Goal: Task Accomplishment & Management: Manage account settings

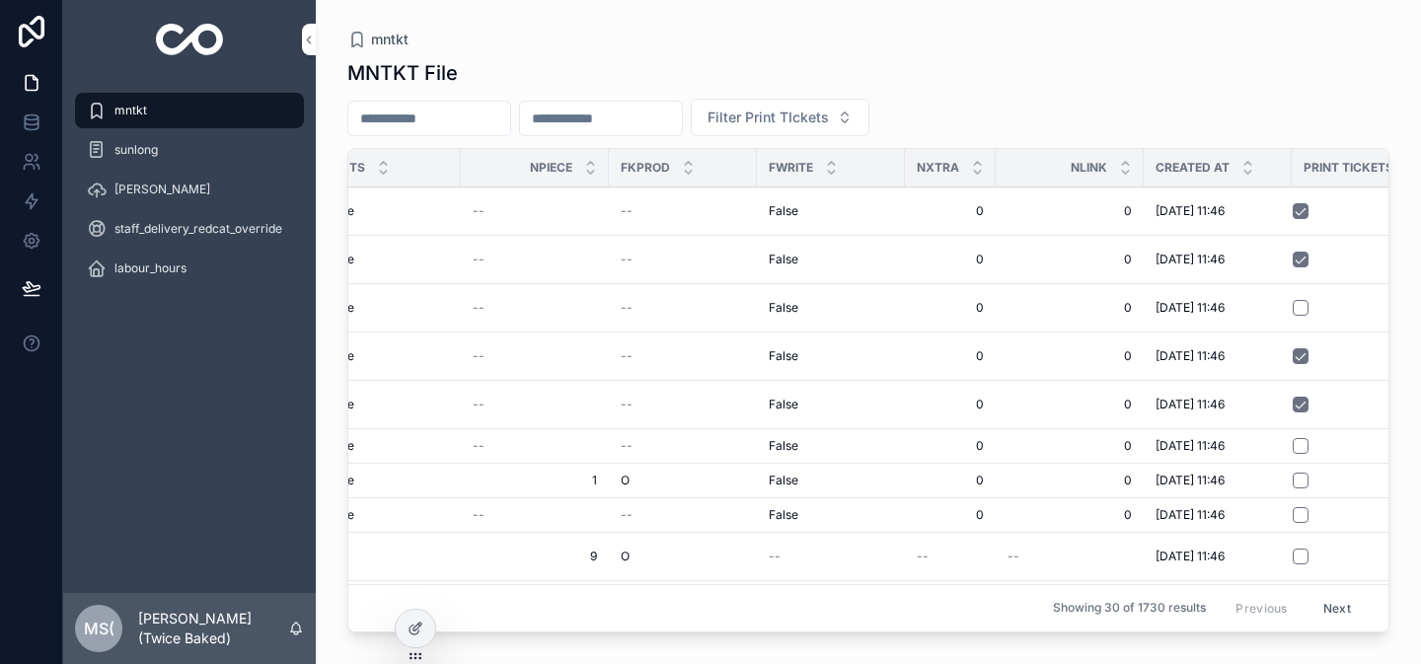
scroll to position [0, 4624]
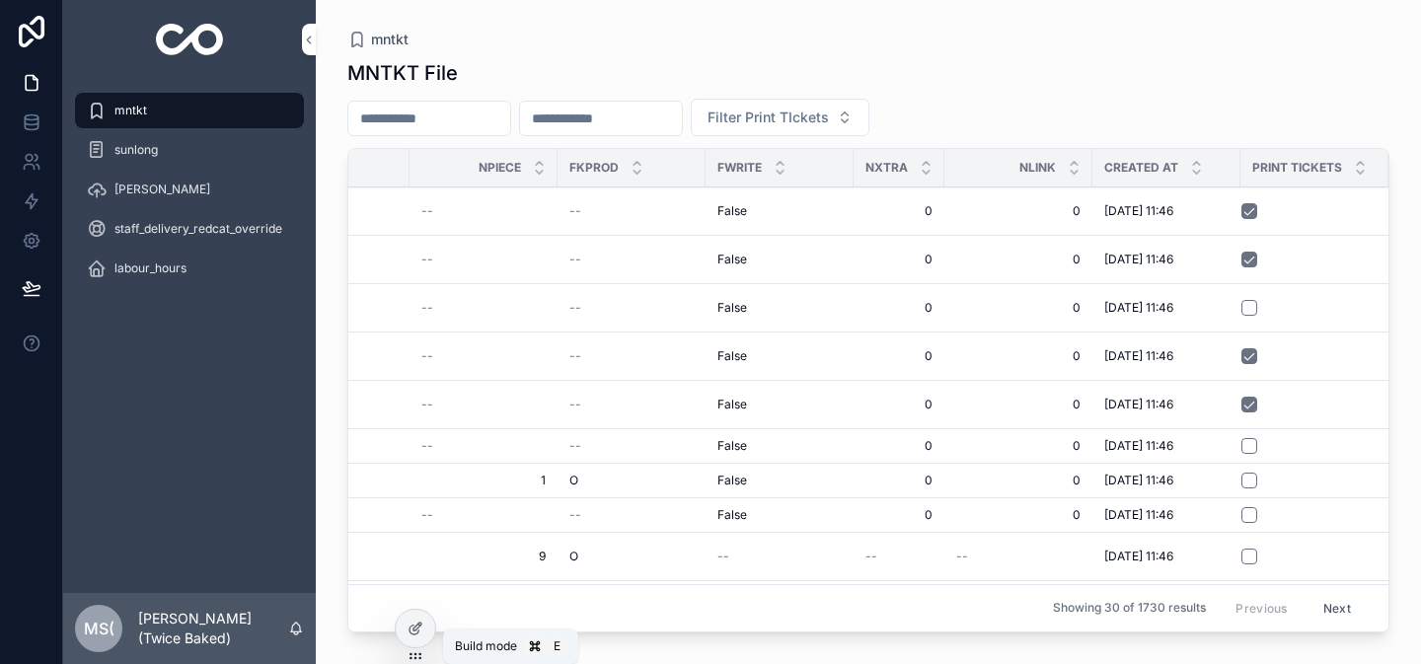
click at [414, 635] on icon at bounding box center [414, 630] width 9 height 9
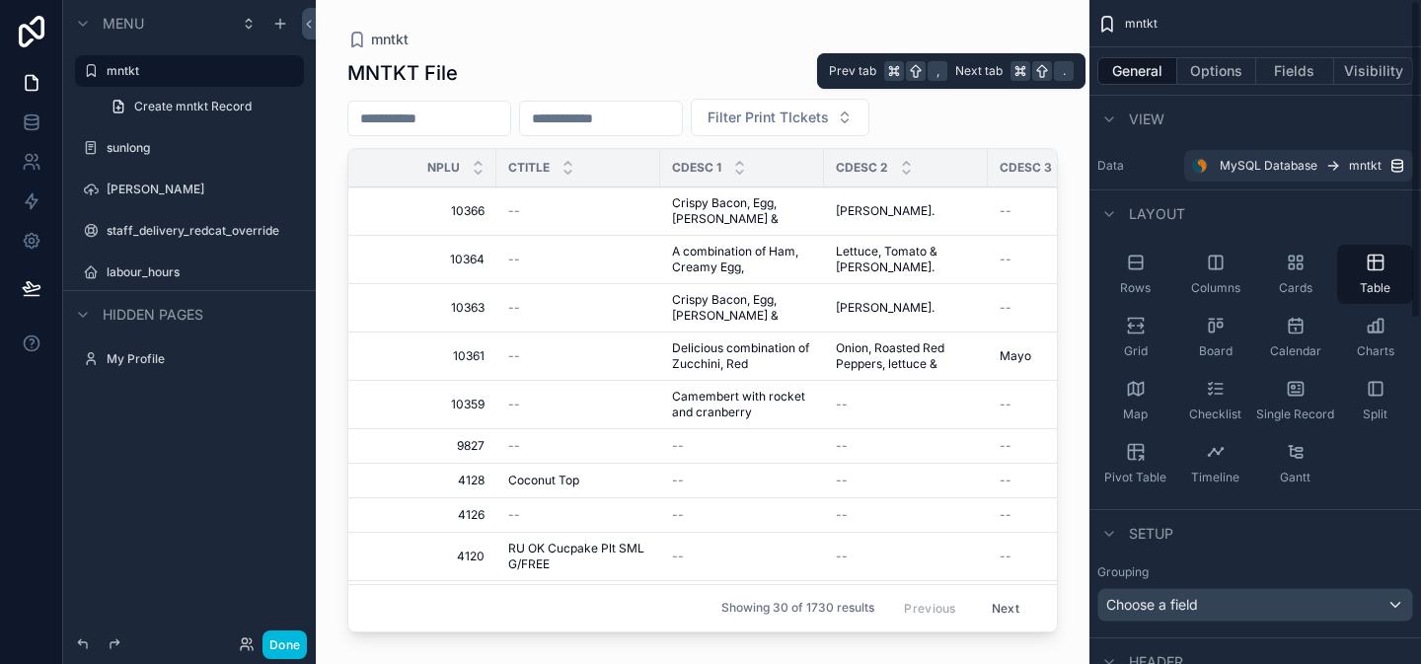
click at [1295, 79] on button "Fields" at bounding box center [1295, 71] width 79 height 28
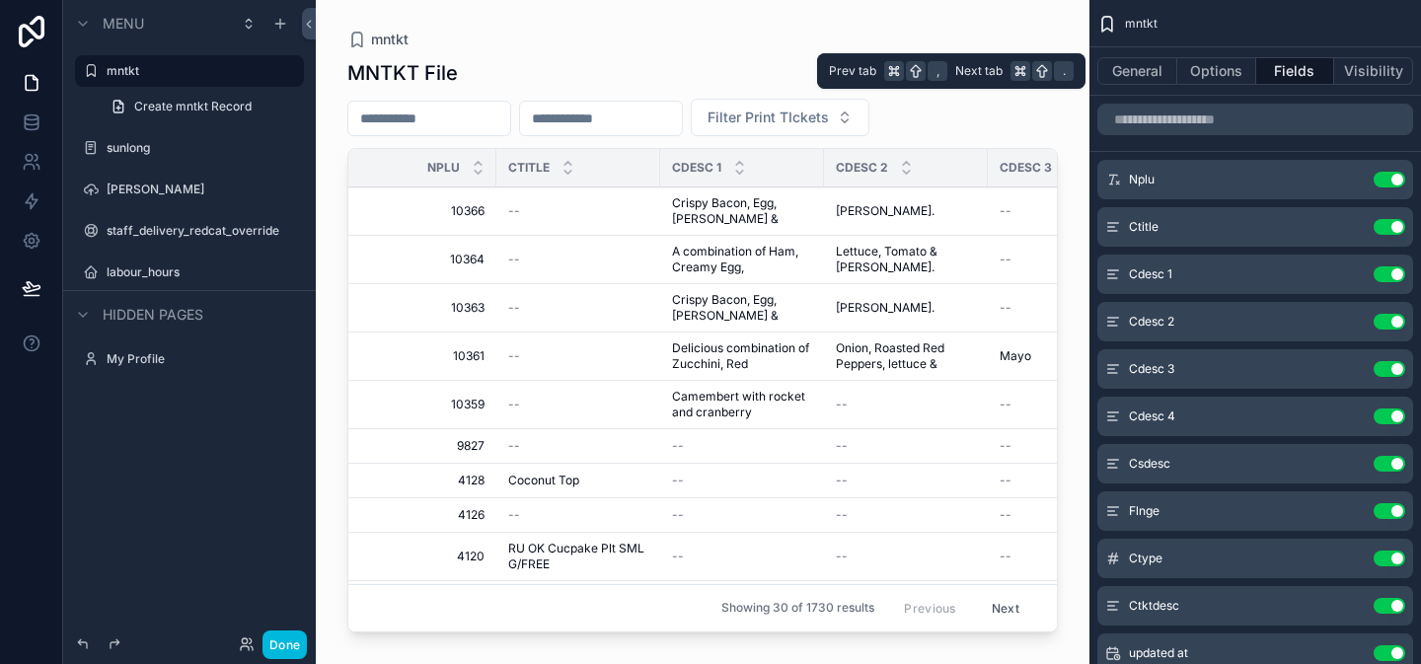
click at [1227, 70] on button "Options" at bounding box center [1216, 71] width 79 height 28
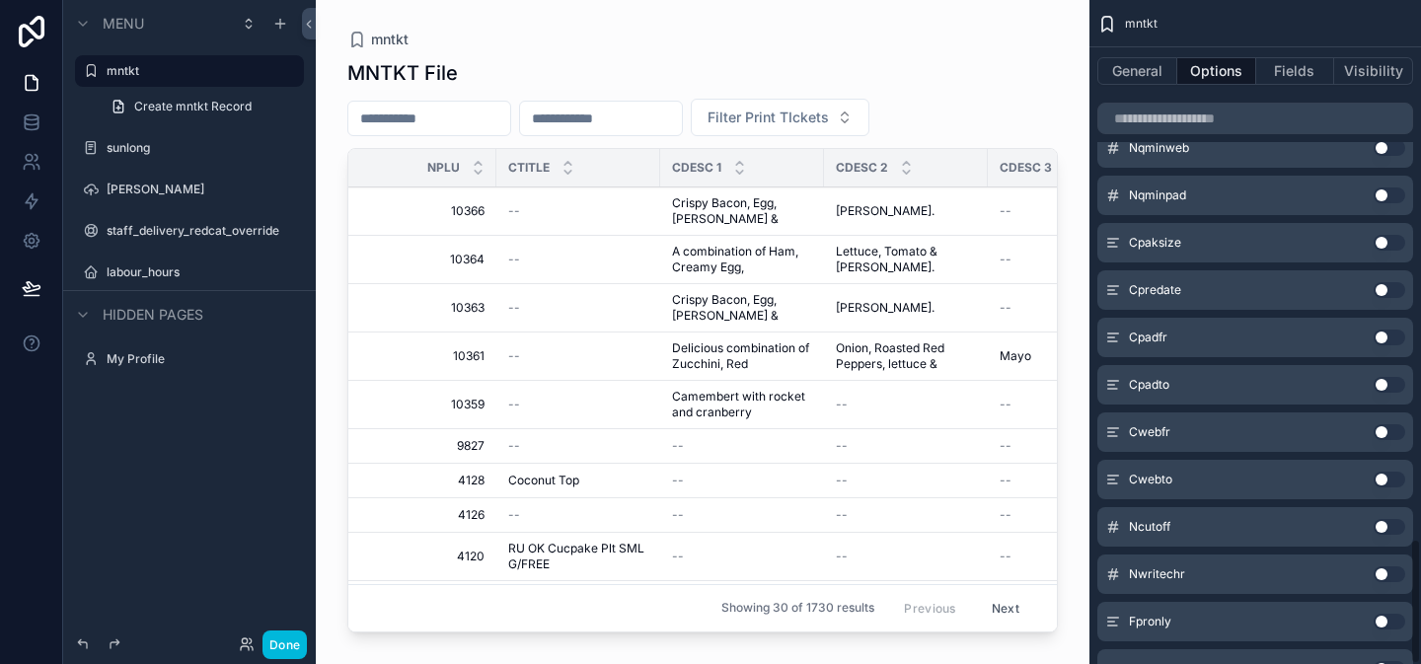
scroll to position [2851, 0]
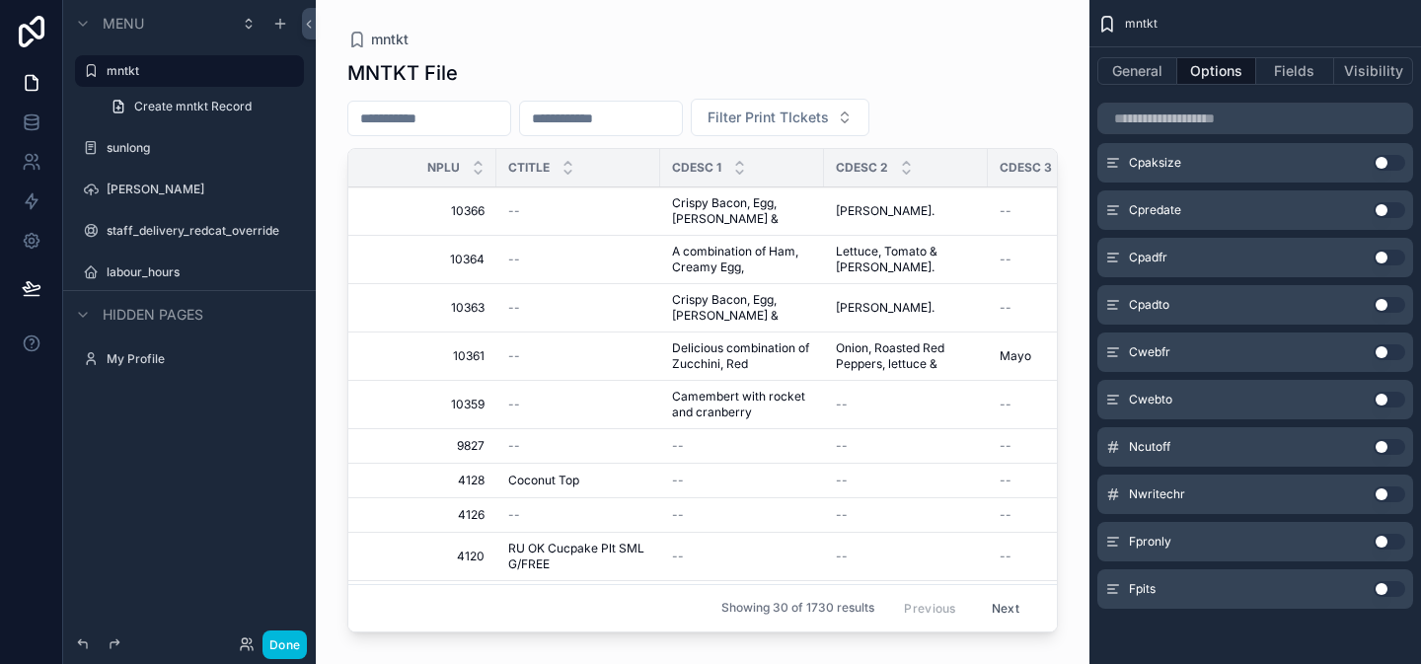
click at [1315, 69] on button "Fields" at bounding box center [1295, 71] width 79 height 28
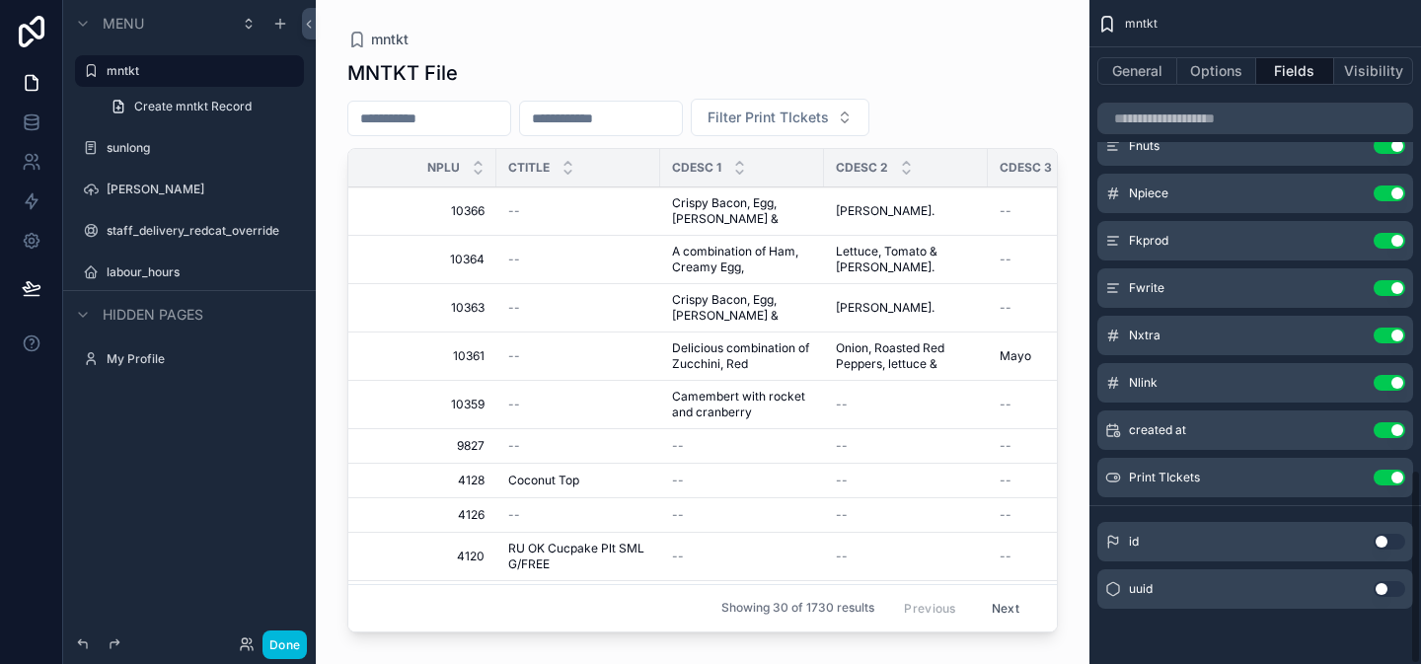
scroll to position [1597, 0]
click at [1156, 67] on button "General" at bounding box center [1138, 71] width 80 height 28
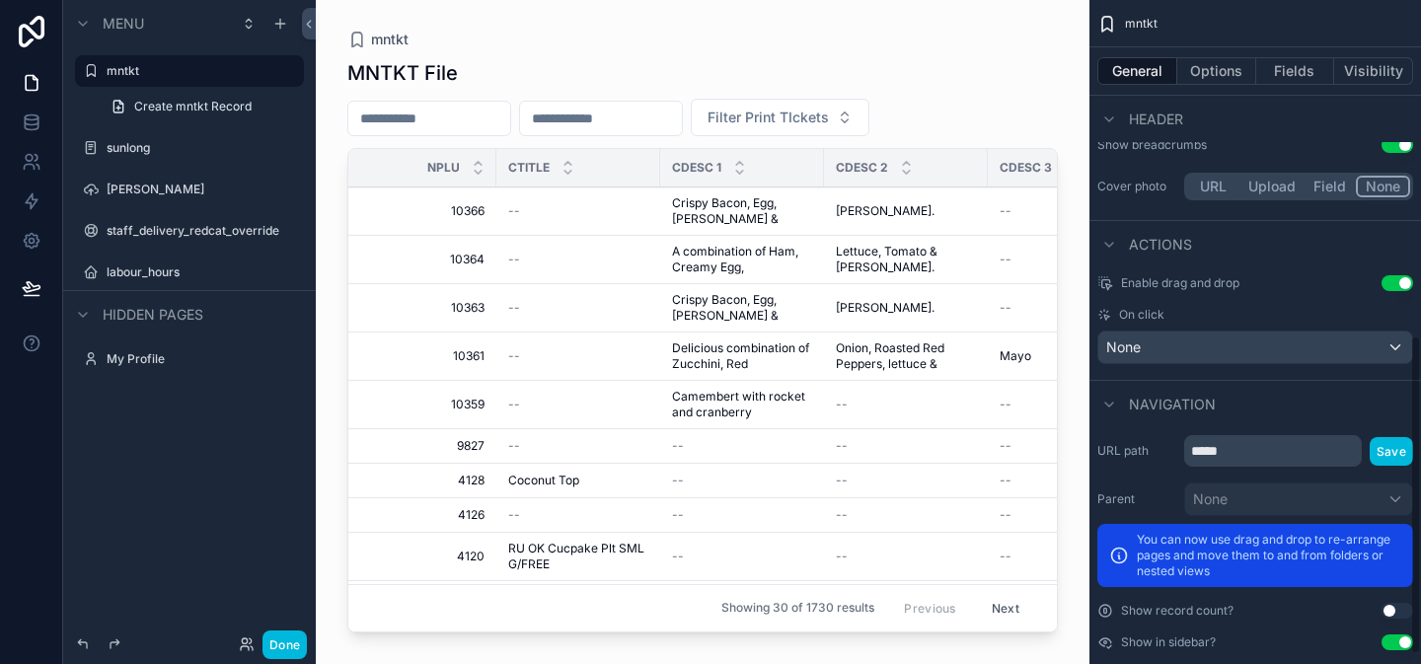
scroll to position [716, 0]
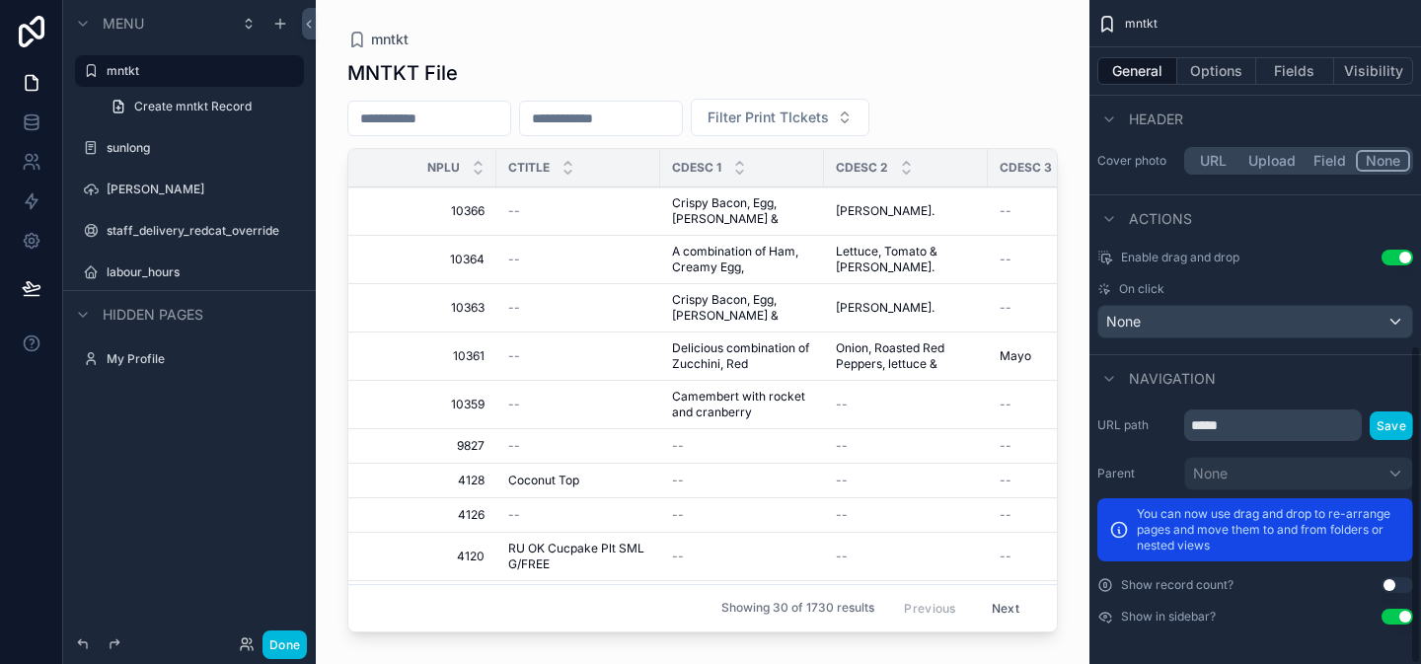
click at [1300, 70] on button "Fields" at bounding box center [1295, 71] width 79 height 28
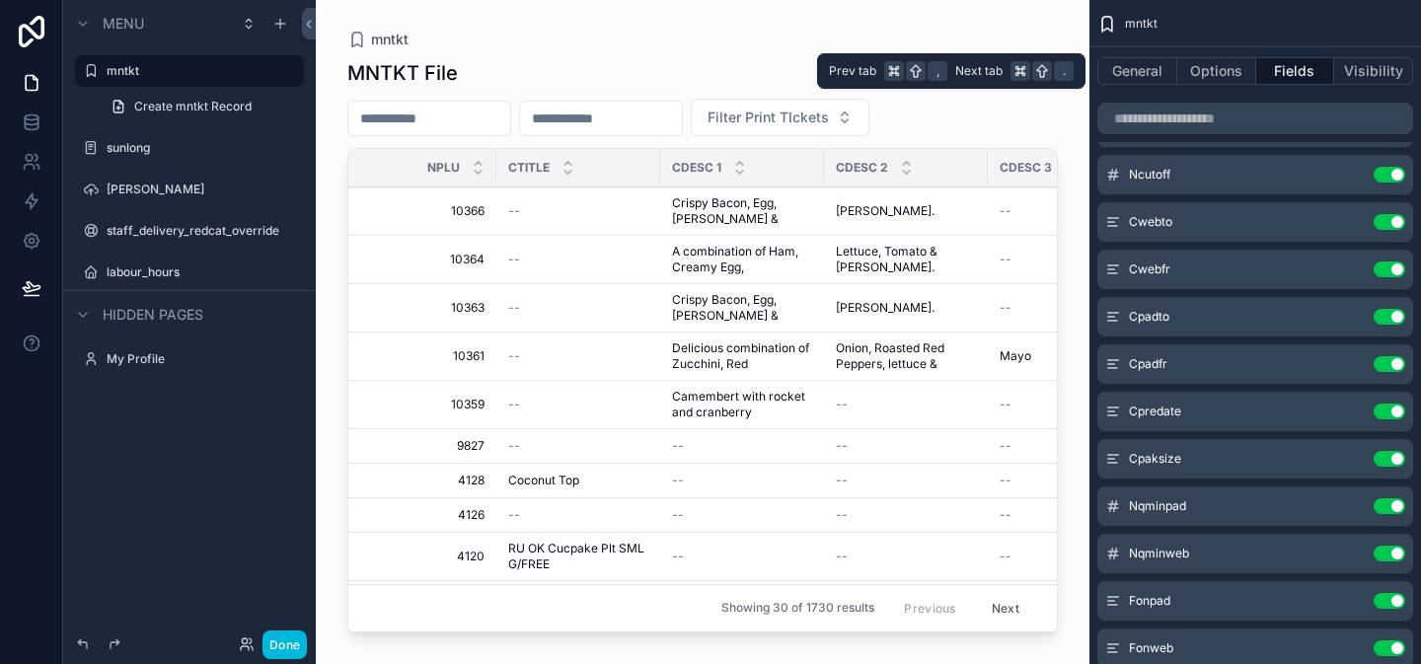
click at [1217, 76] on button "Options" at bounding box center [1216, 71] width 79 height 28
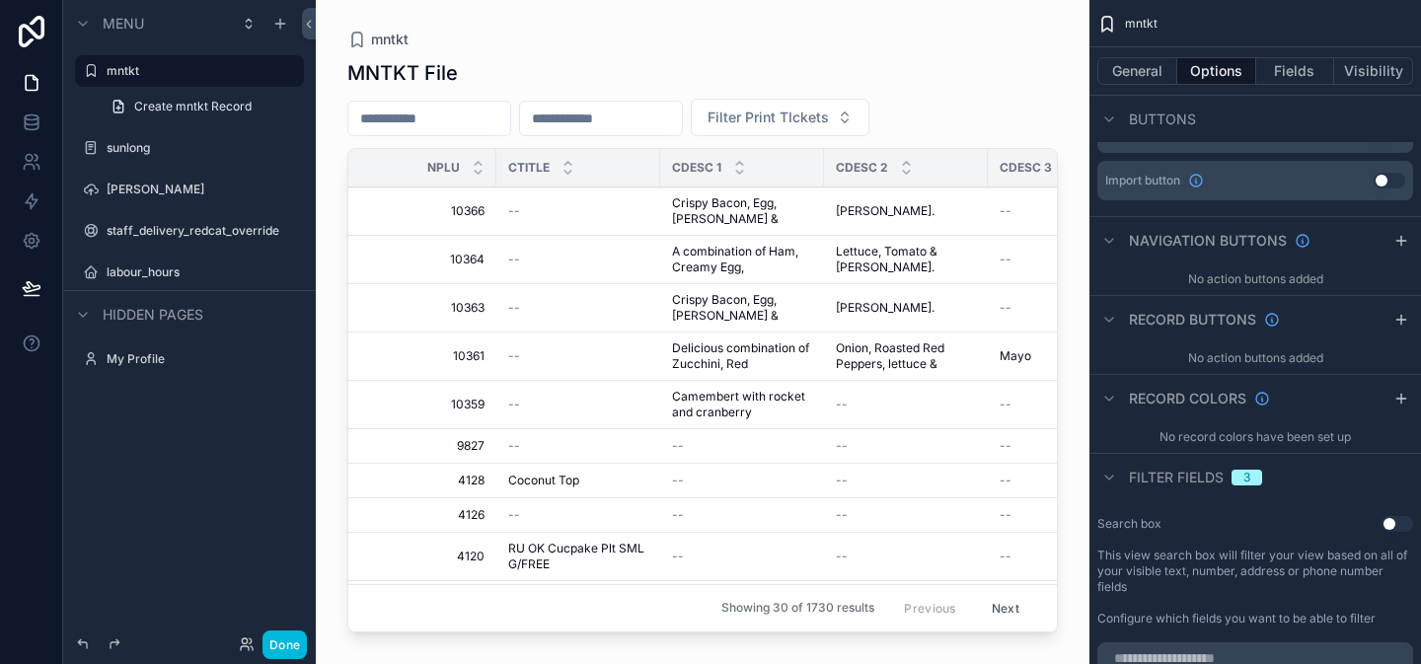
click at [1112, 242] on icon "scrollable content" at bounding box center [1109, 241] width 16 height 16
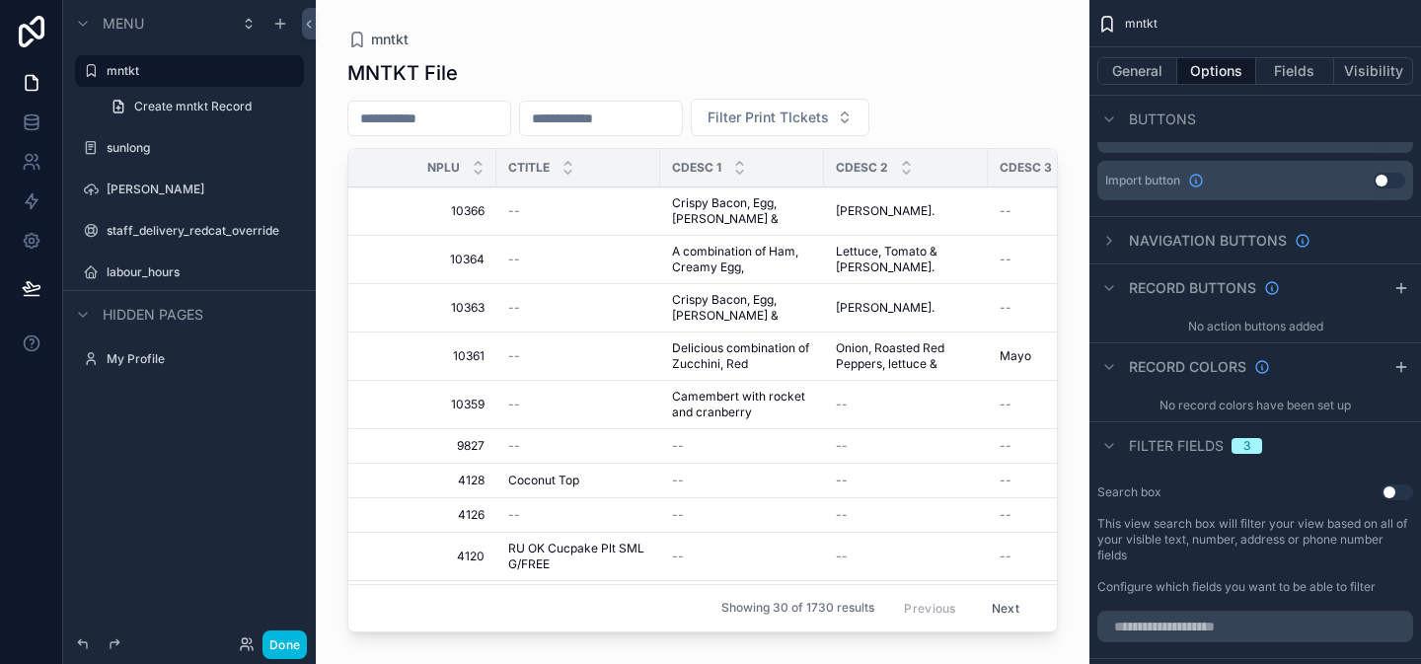
click at [1353, 238] on div "Navigation buttons" at bounding box center [1256, 239] width 332 height 47
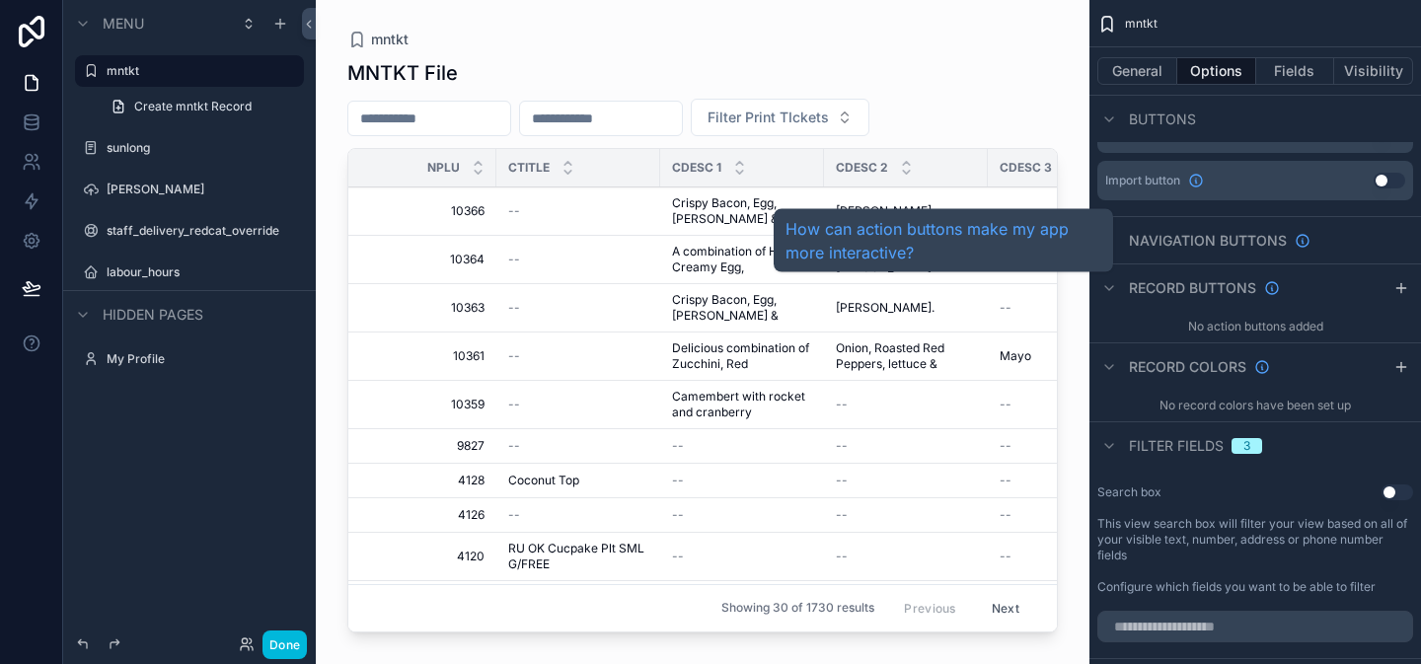
click at [1238, 247] on span "Navigation buttons" at bounding box center [1208, 241] width 158 height 20
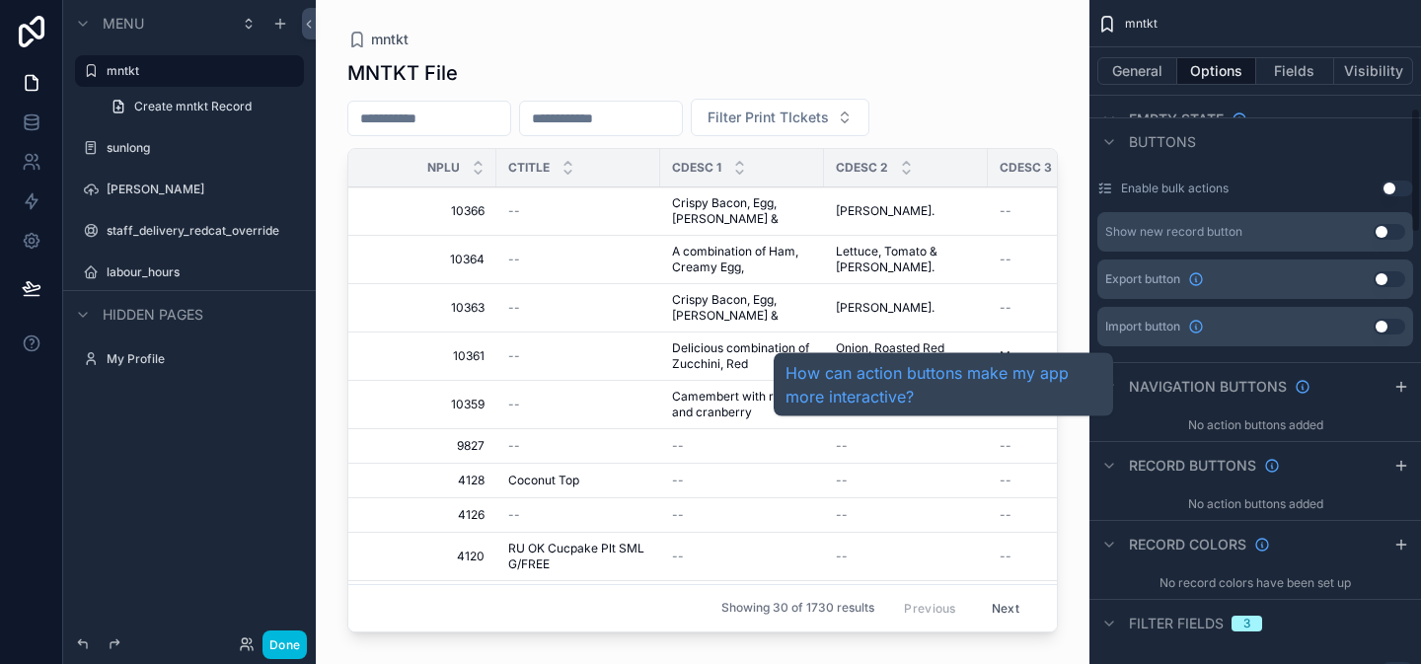
scroll to position [571, 0]
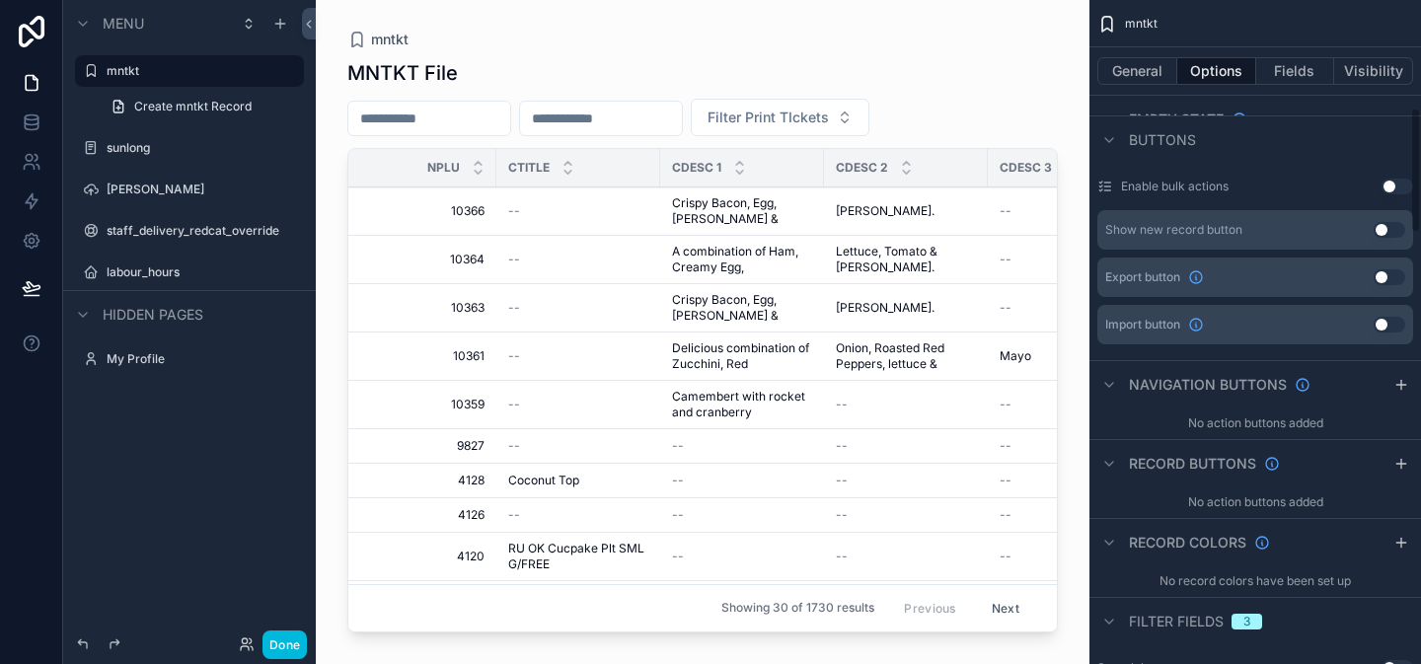
click at [1399, 386] on icon "scrollable content" at bounding box center [1402, 385] width 16 height 16
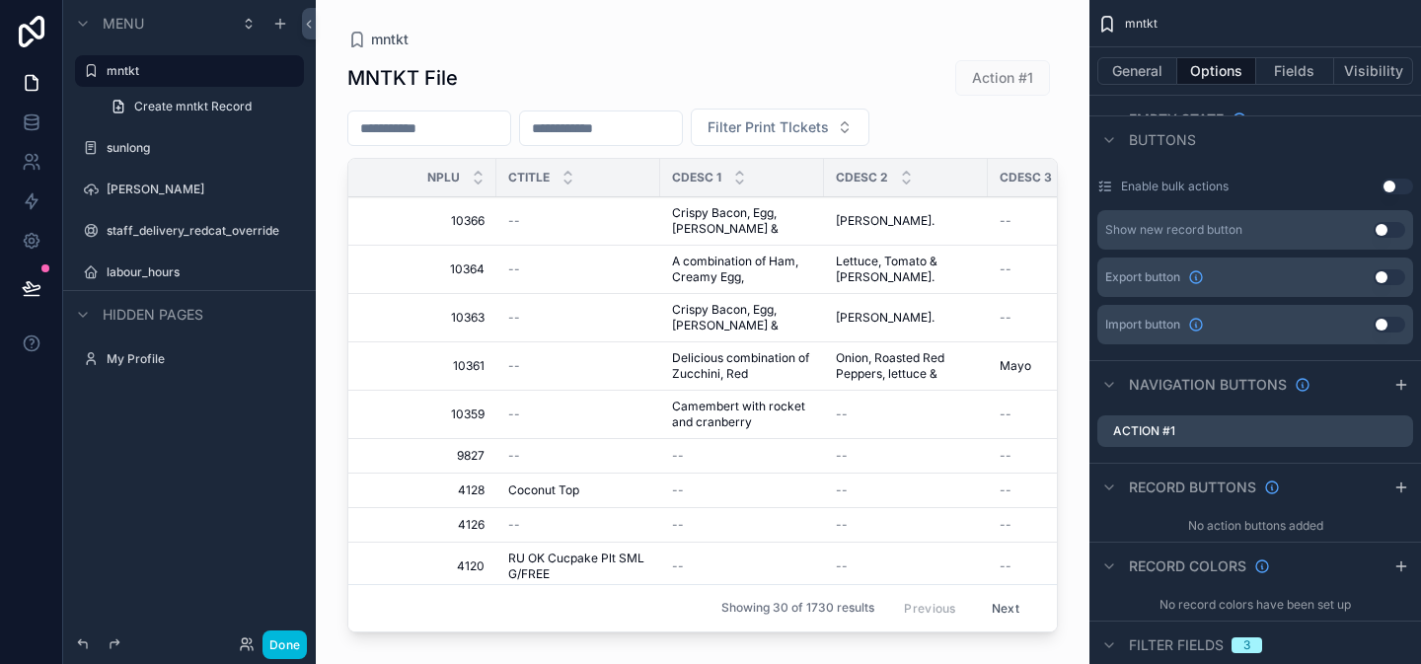
click at [1204, 429] on div "Action #1" at bounding box center [1256, 432] width 316 height 32
click at [1195, 434] on div "Action #1" at bounding box center [1256, 432] width 316 height 32
click at [1405, 431] on div "scrollable content" at bounding box center [1405, 431] width 0 height 0
click at [0, 0] on icon "scrollable content" at bounding box center [0, 0] width 0 height 0
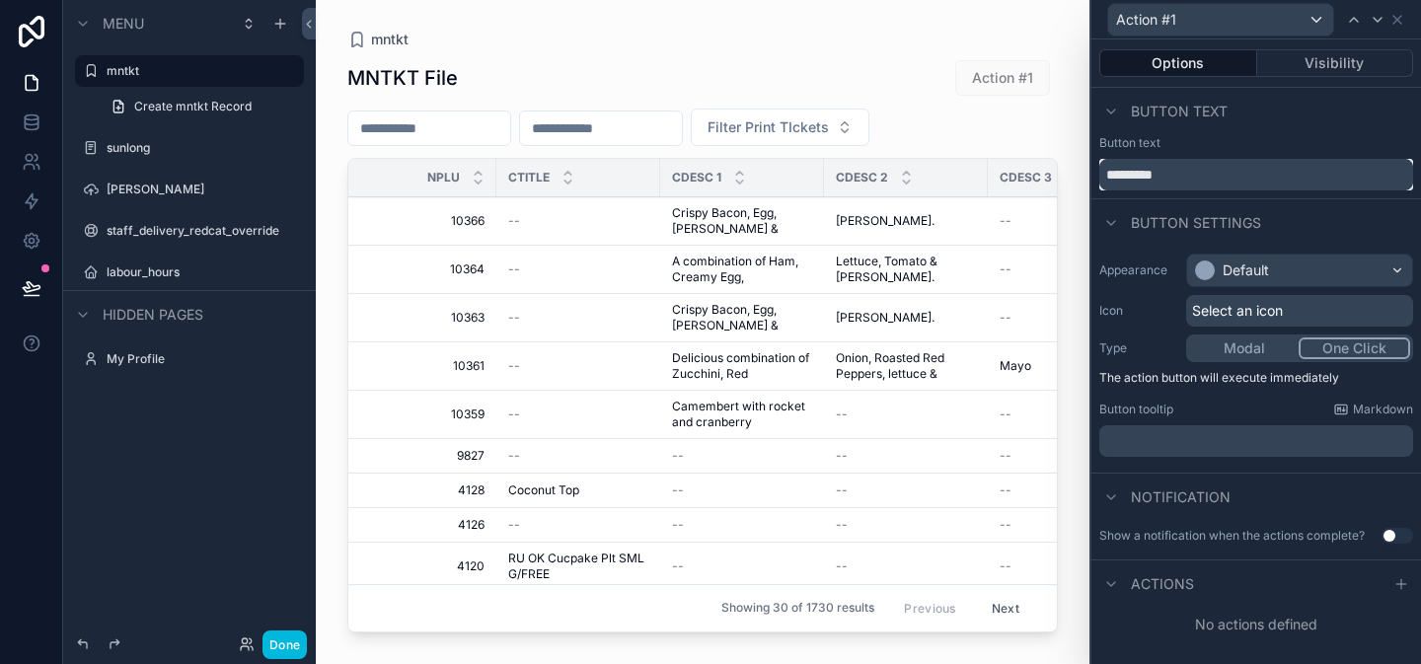
drag, startPoint x: 1173, startPoint y: 181, endPoint x: 1109, endPoint y: 175, distance: 63.4
click at [1110, 172] on input "*********" at bounding box center [1256, 175] width 314 height 32
type input "**********"
click at [1262, 273] on div "Default" at bounding box center [1246, 271] width 46 height 20
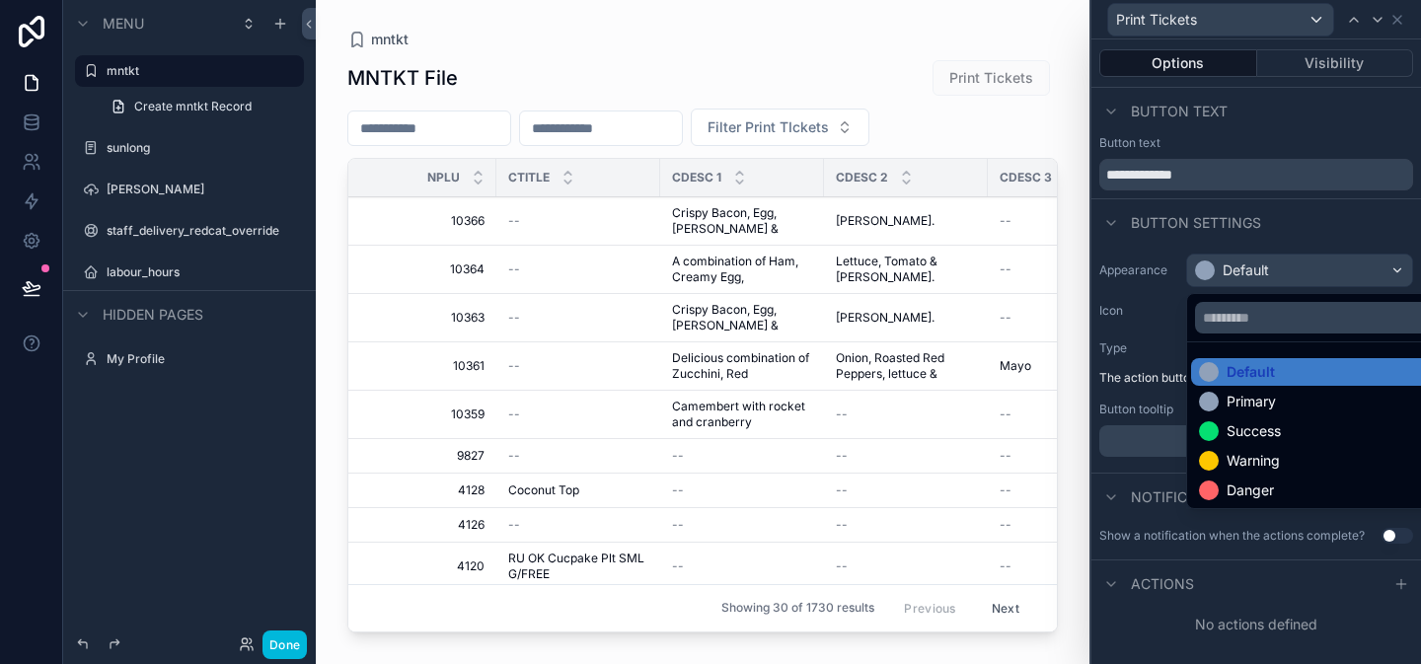
click at [1247, 425] on div "Success" at bounding box center [1254, 431] width 54 height 20
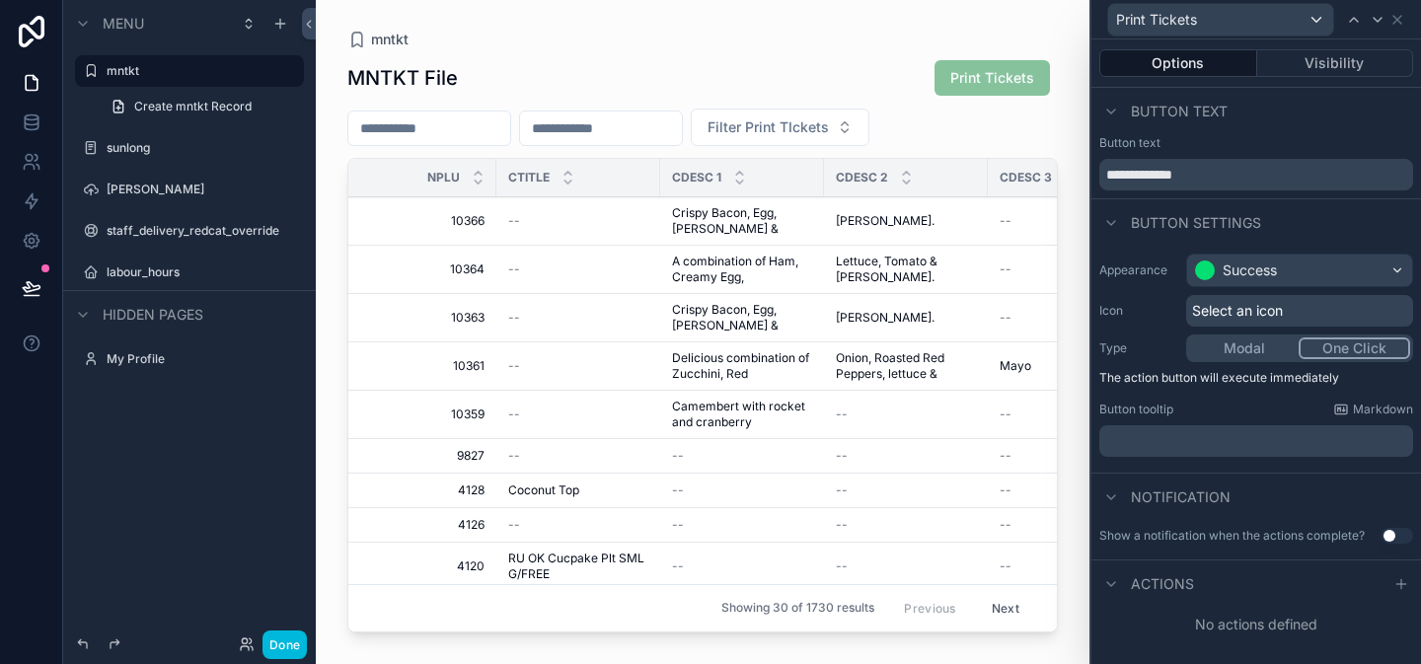
click at [1252, 313] on span "Select an icon" at bounding box center [1237, 311] width 91 height 20
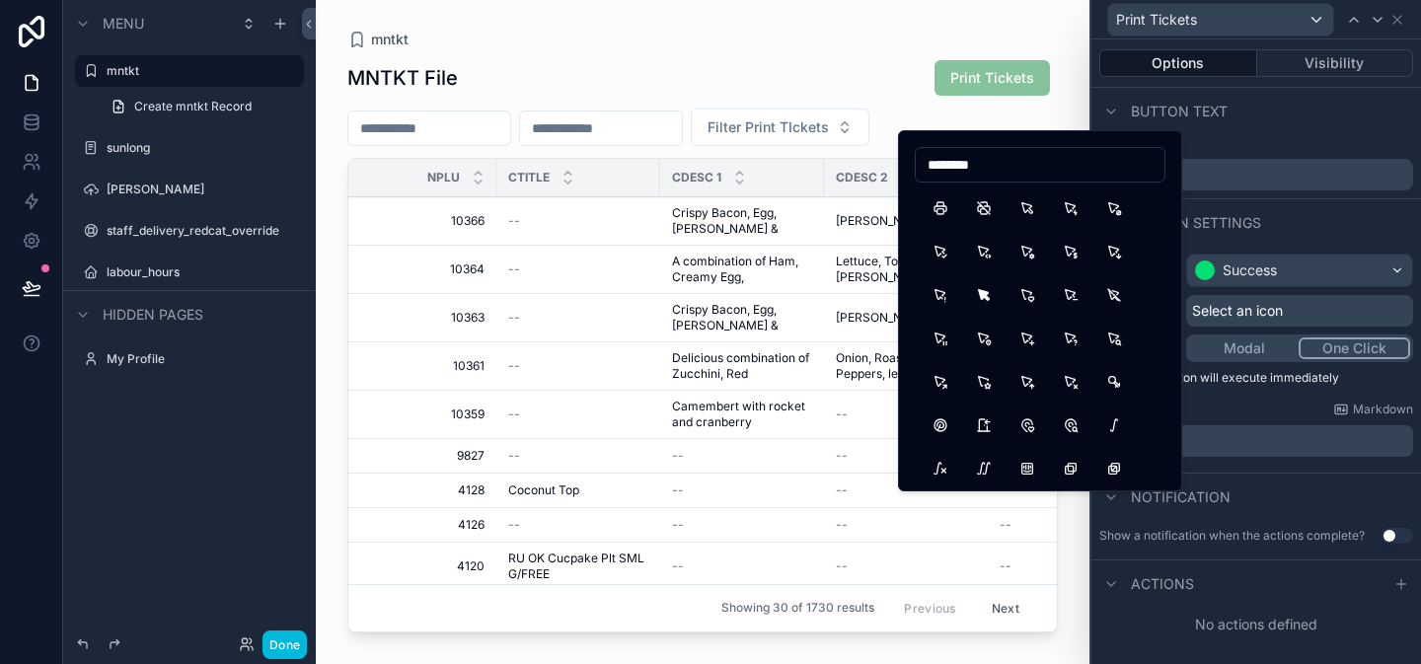
type input "********"
click at [935, 208] on button "Printer" at bounding box center [941, 208] width 36 height 36
click at [935, 179] on input "********" at bounding box center [1040, 165] width 249 height 28
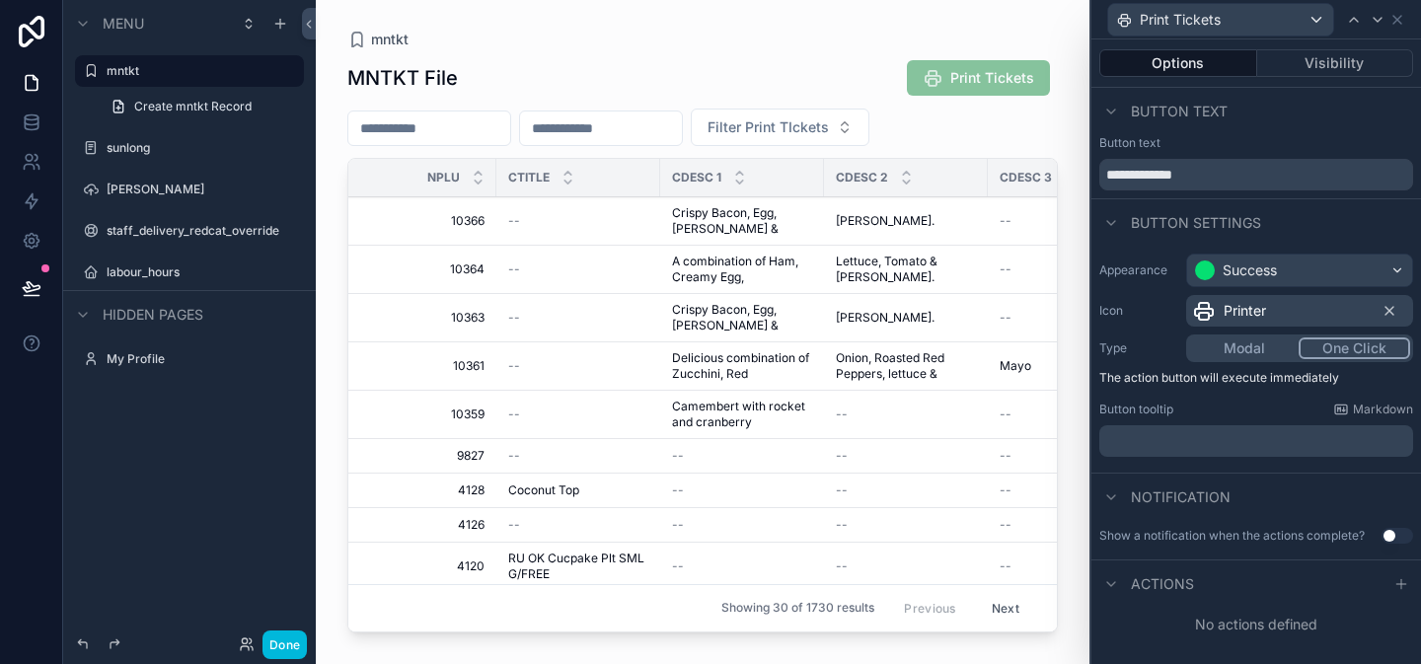
click at [1140, 431] on p "﻿" at bounding box center [1258, 441] width 302 height 20
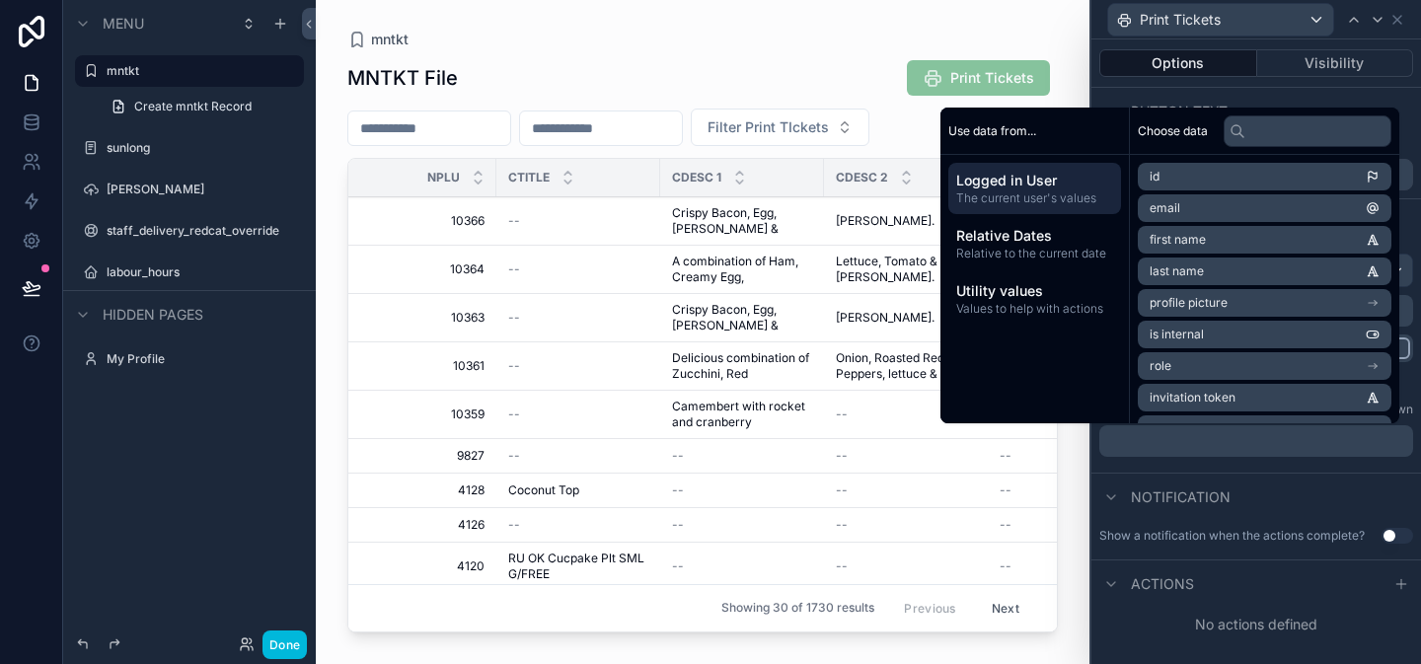
click at [1266, 485] on div "Notification" at bounding box center [1257, 496] width 330 height 47
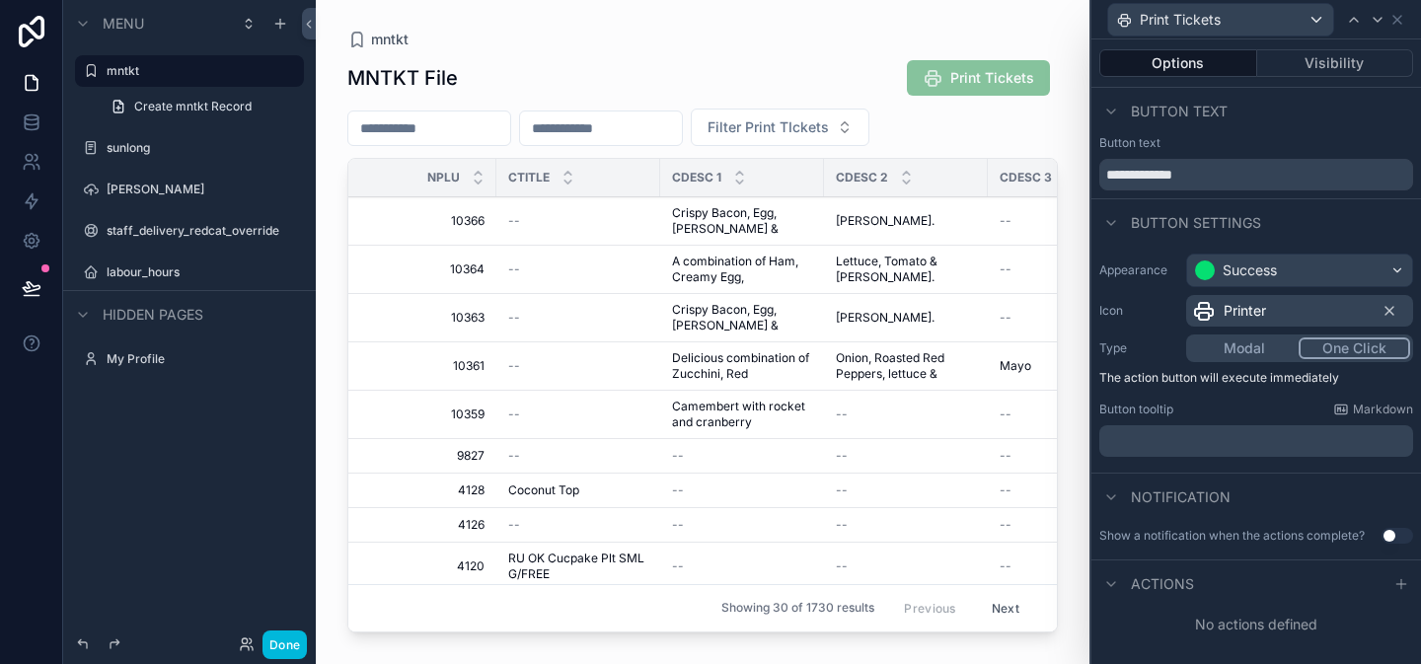
click at [277, 649] on button "Done" at bounding box center [285, 645] width 44 height 29
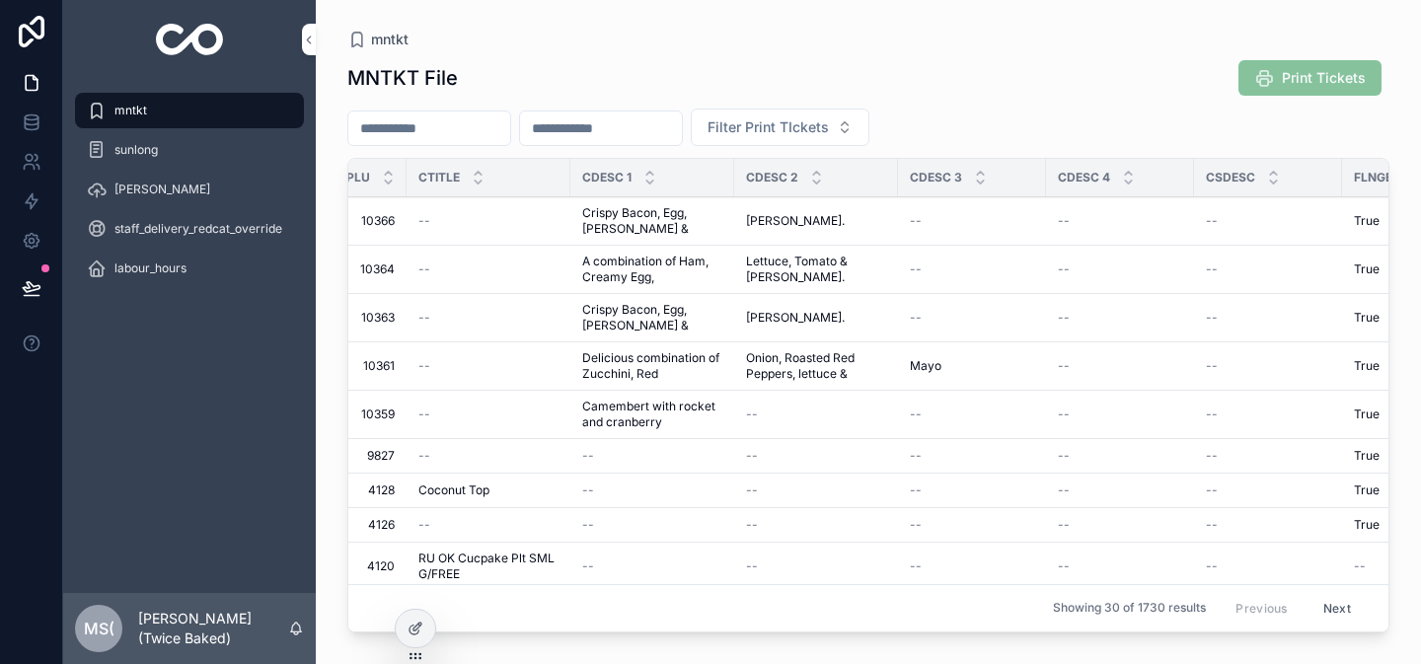
scroll to position [0, 0]
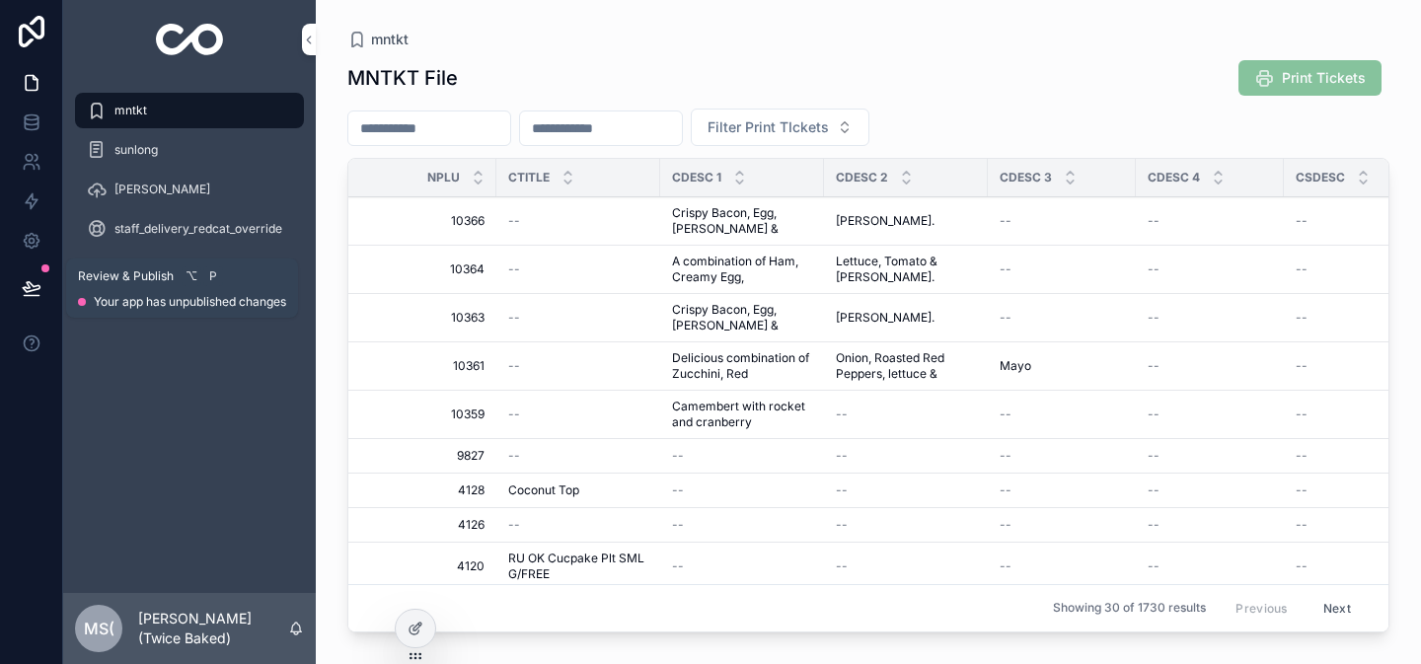
click at [21, 298] on button at bounding box center [31, 288] width 43 height 55
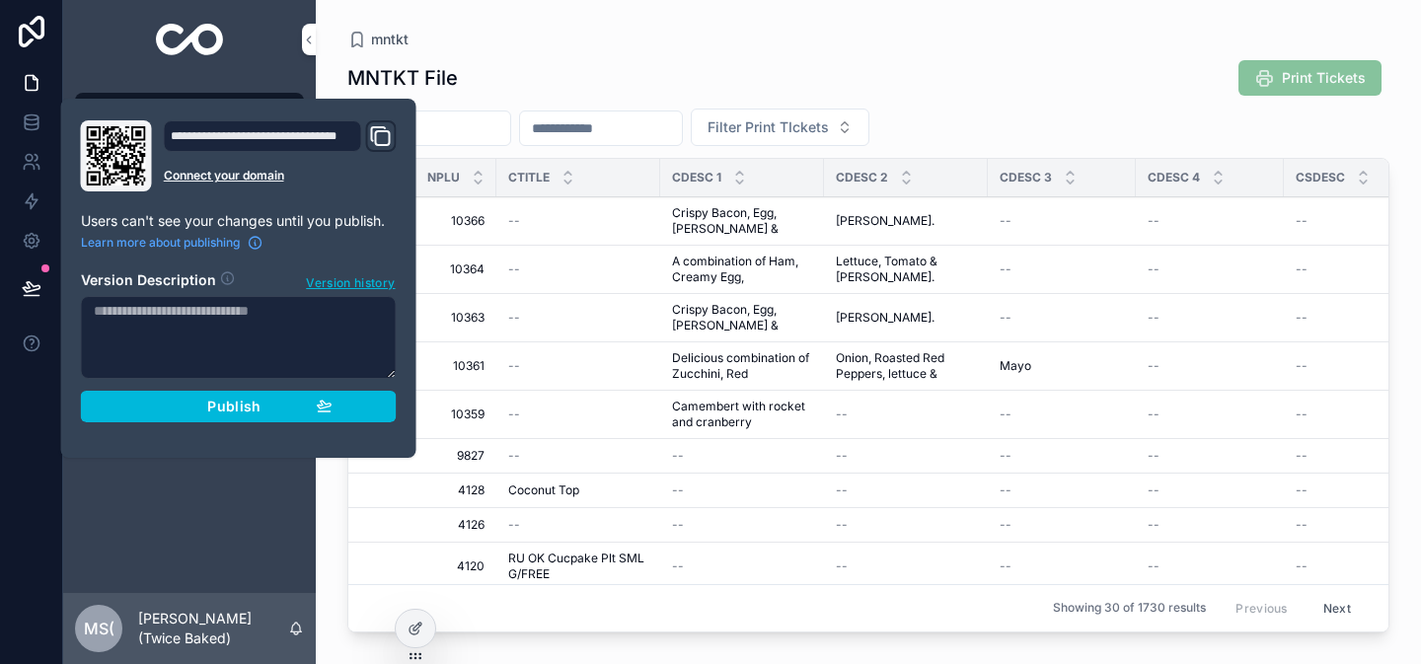
click at [259, 414] on span "Publish" at bounding box center [233, 407] width 53 height 18
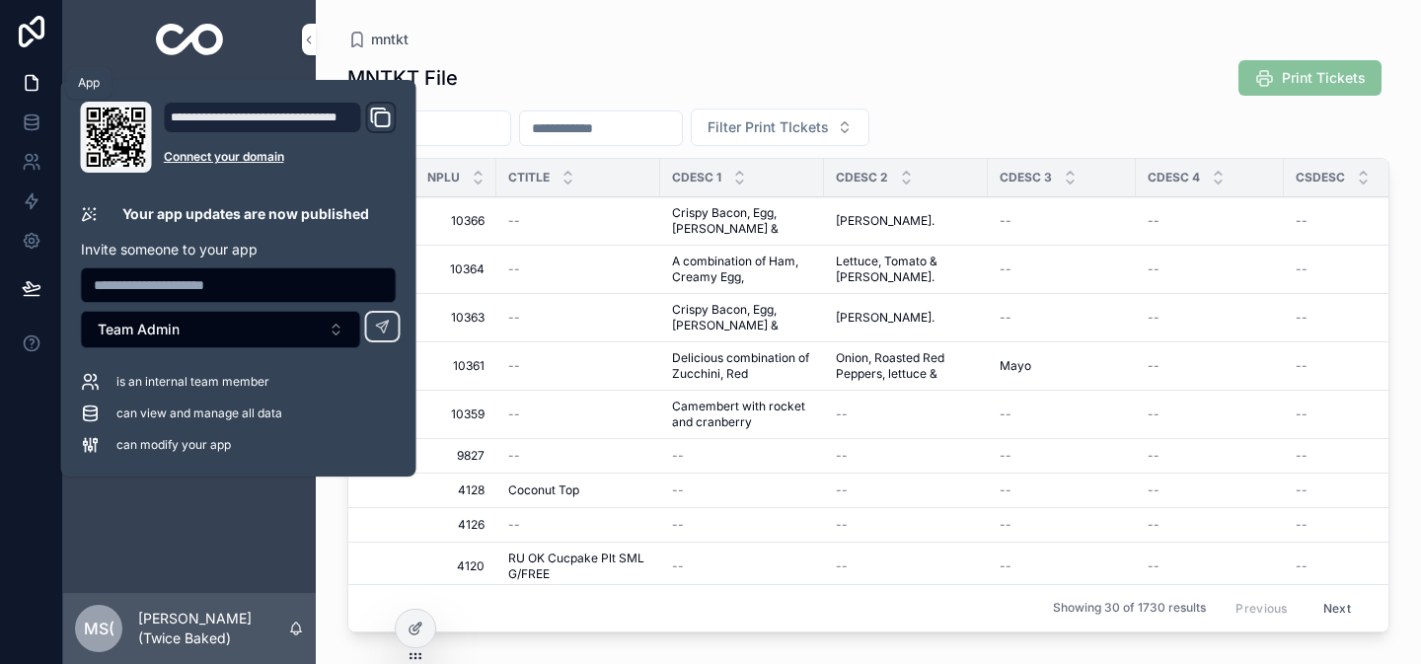
click at [27, 88] on icon at bounding box center [32, 83] width 20 height 20
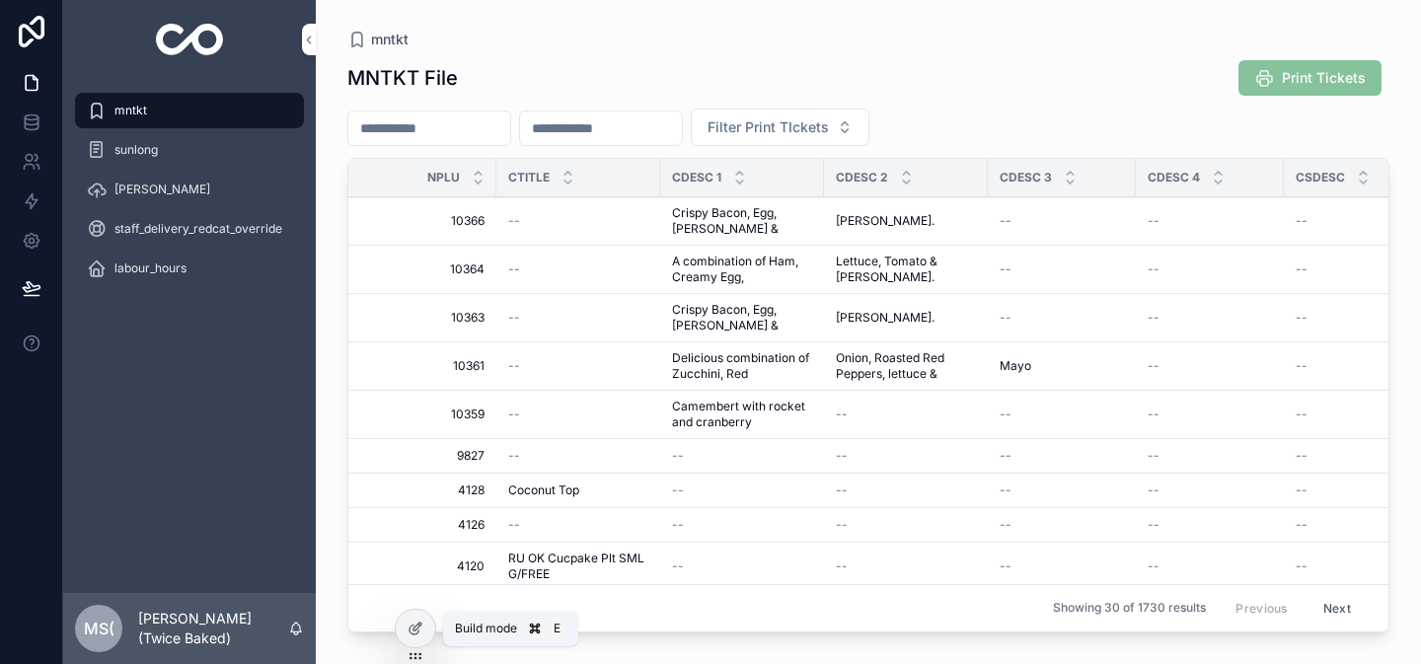
click at [414, 628] on icon at bounding box center [418, 627] width 8 height 8
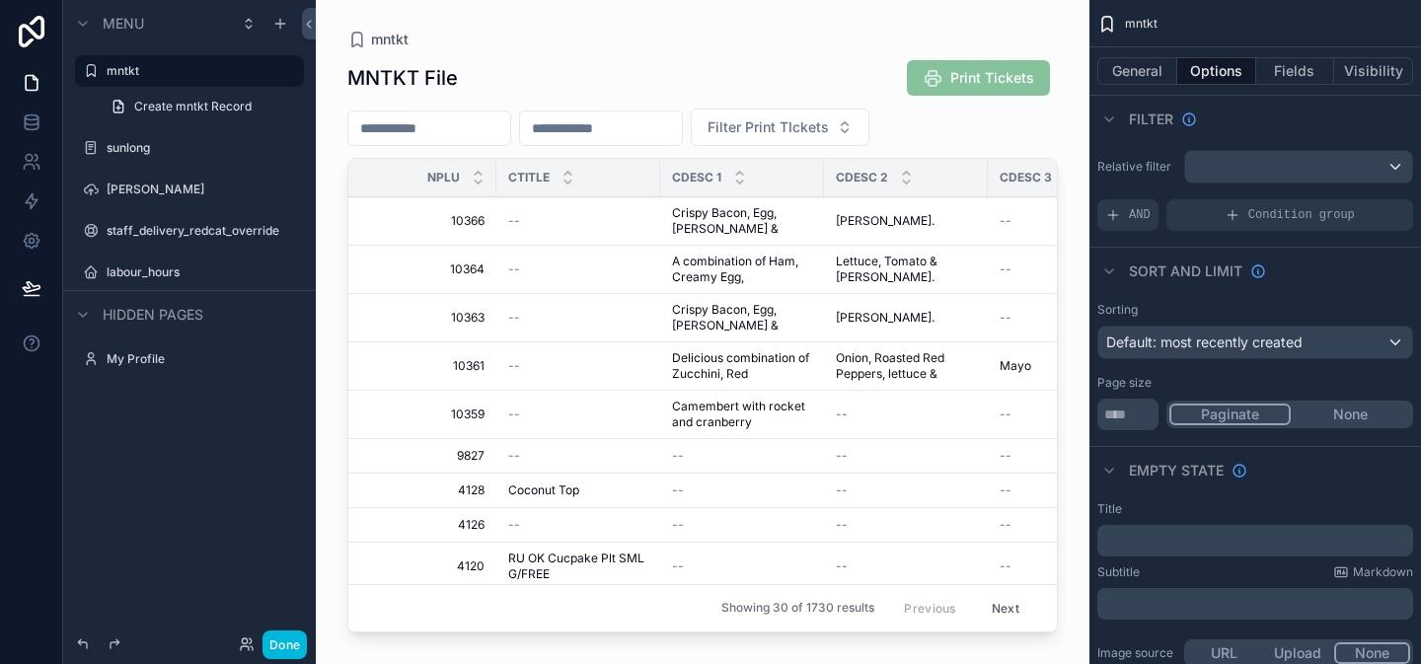
click at [0, 0] on icon "scrollable content" at bounding box center [0, 0] width 0 height 0
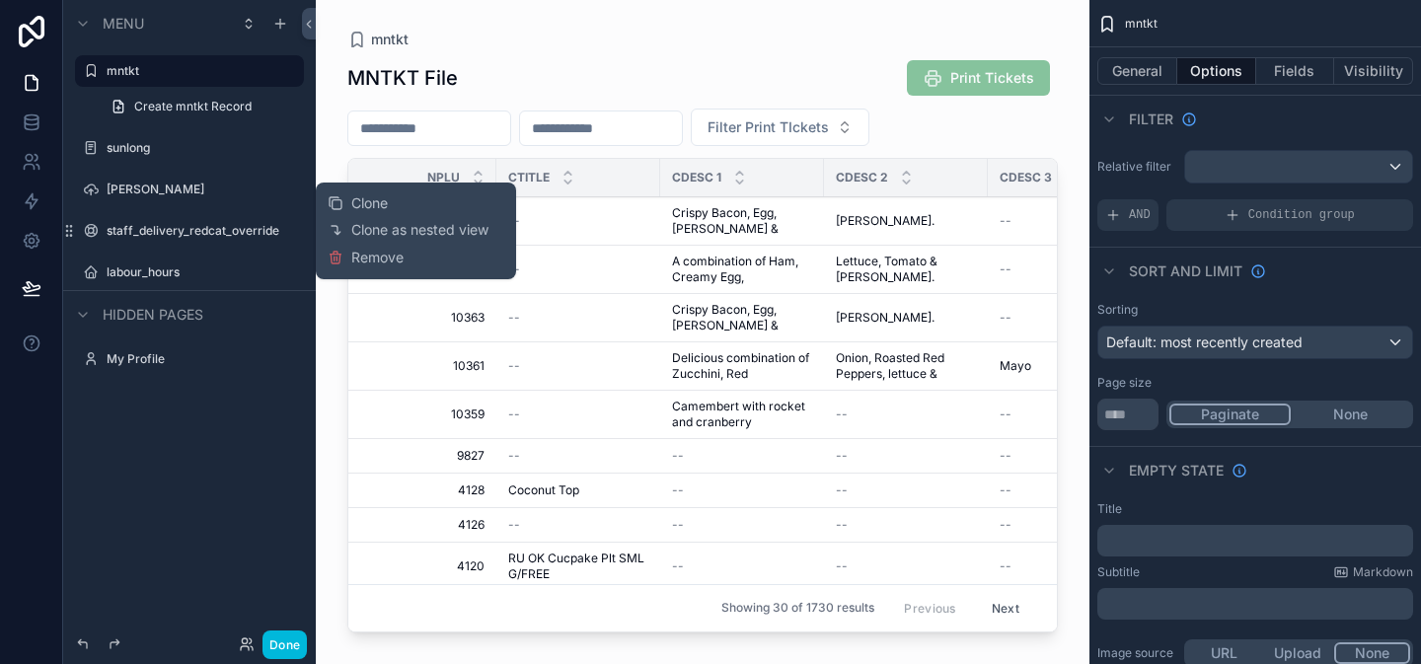
click at [355, 248] on span "Remove" at bounding box center [377, 258] width 52 height 20
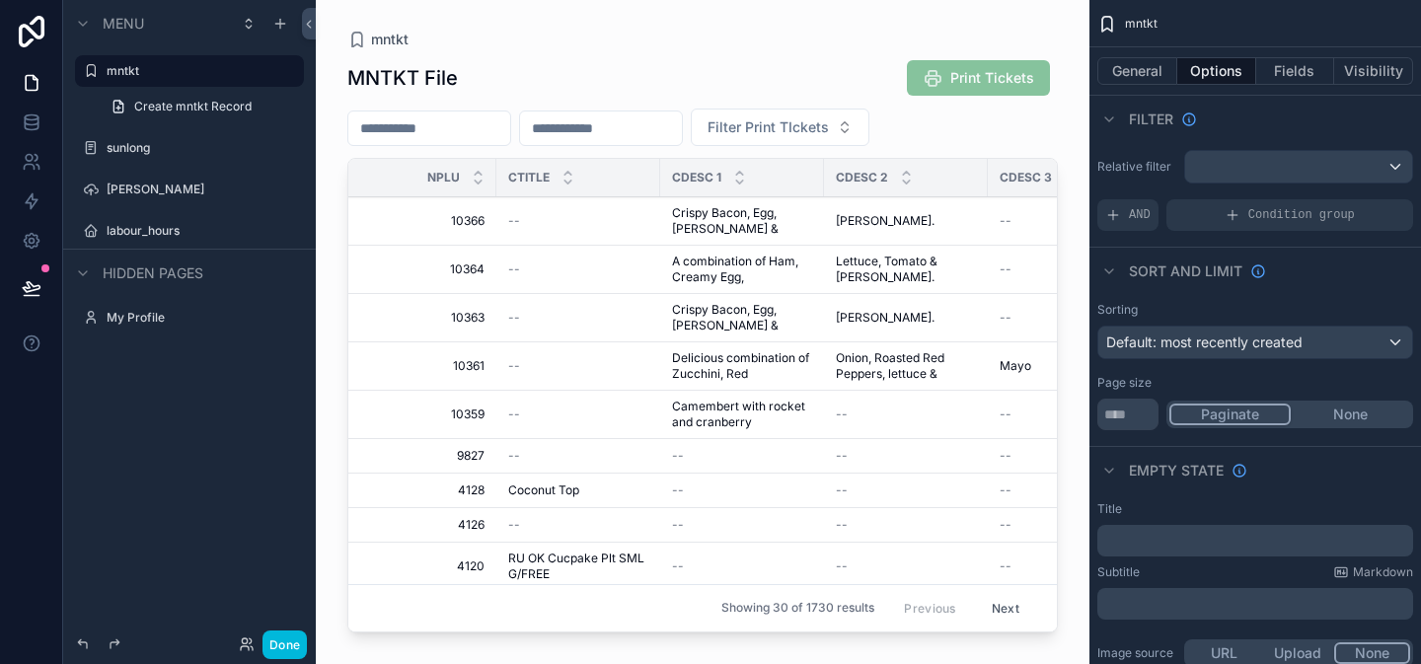
click at [296, 650] on button "Done" at bounding box center [285, 645] width 44 height 29
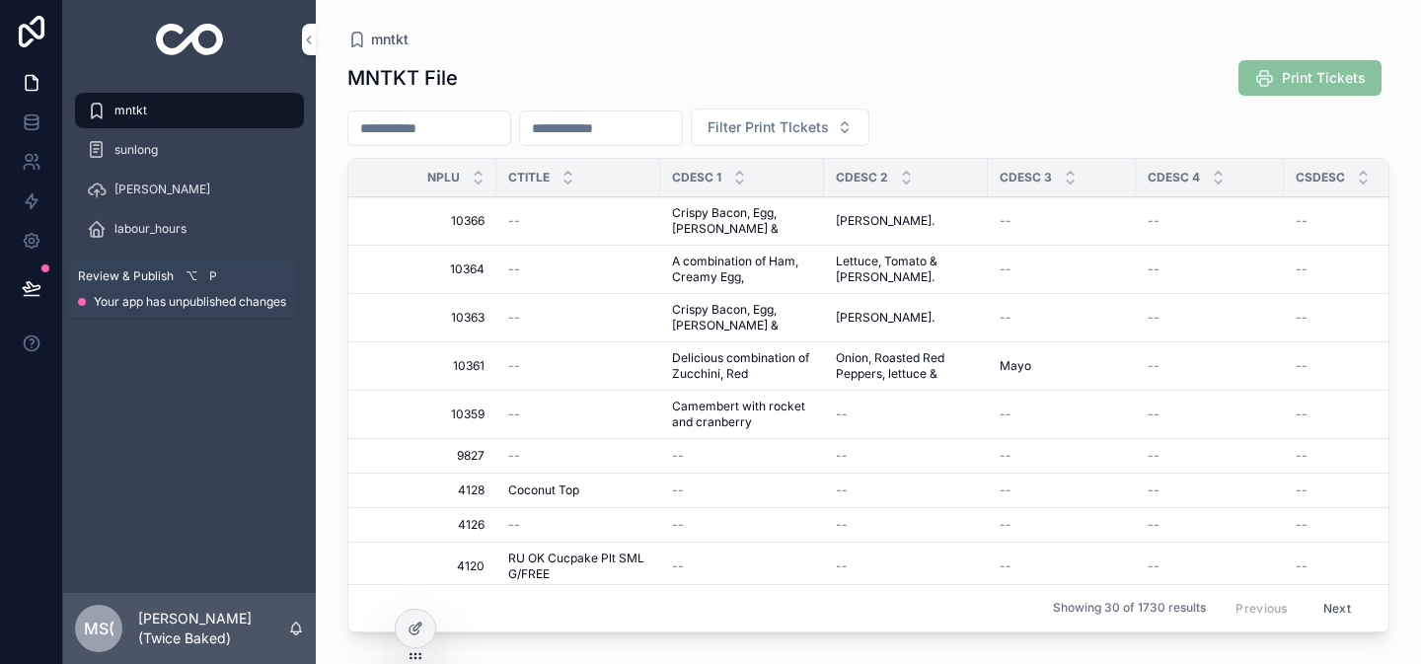
click at [20, 287] on button at bounding box center [31, 288] width 43 height 55
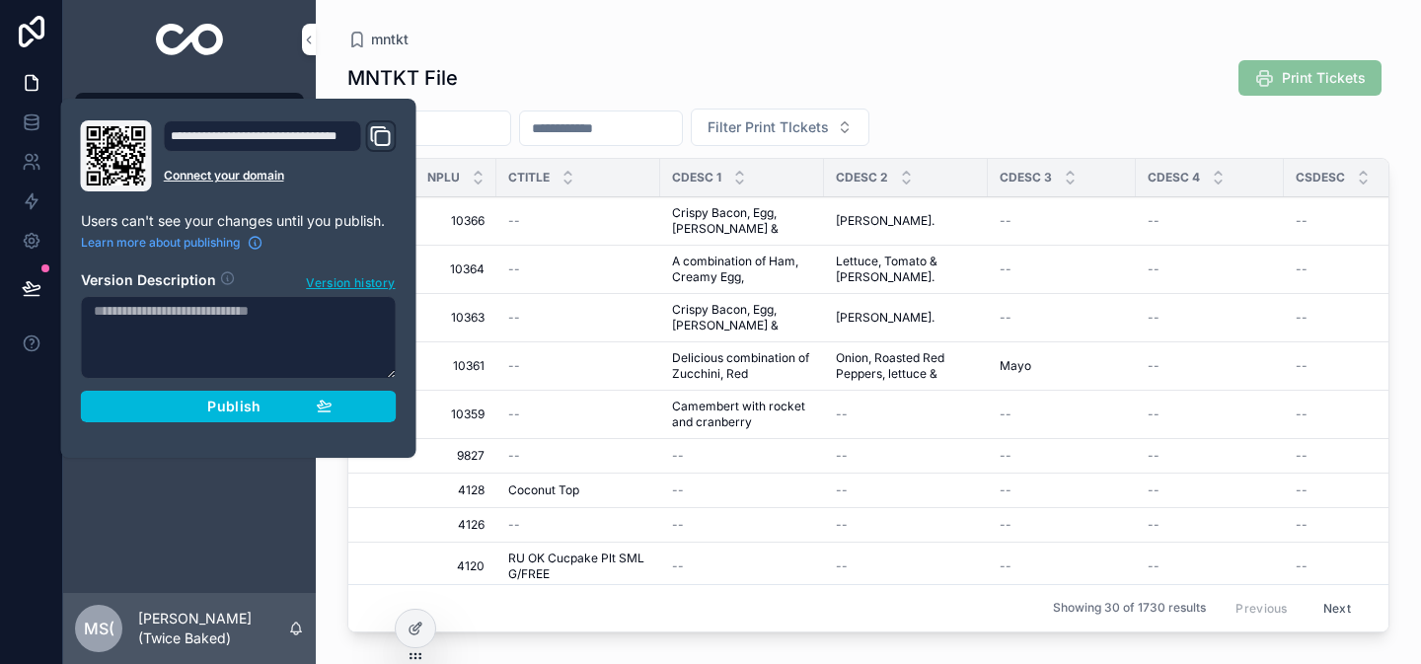
click at [284, 411] on div "Publish" at bounding box center [239, 407] width 188 height 18
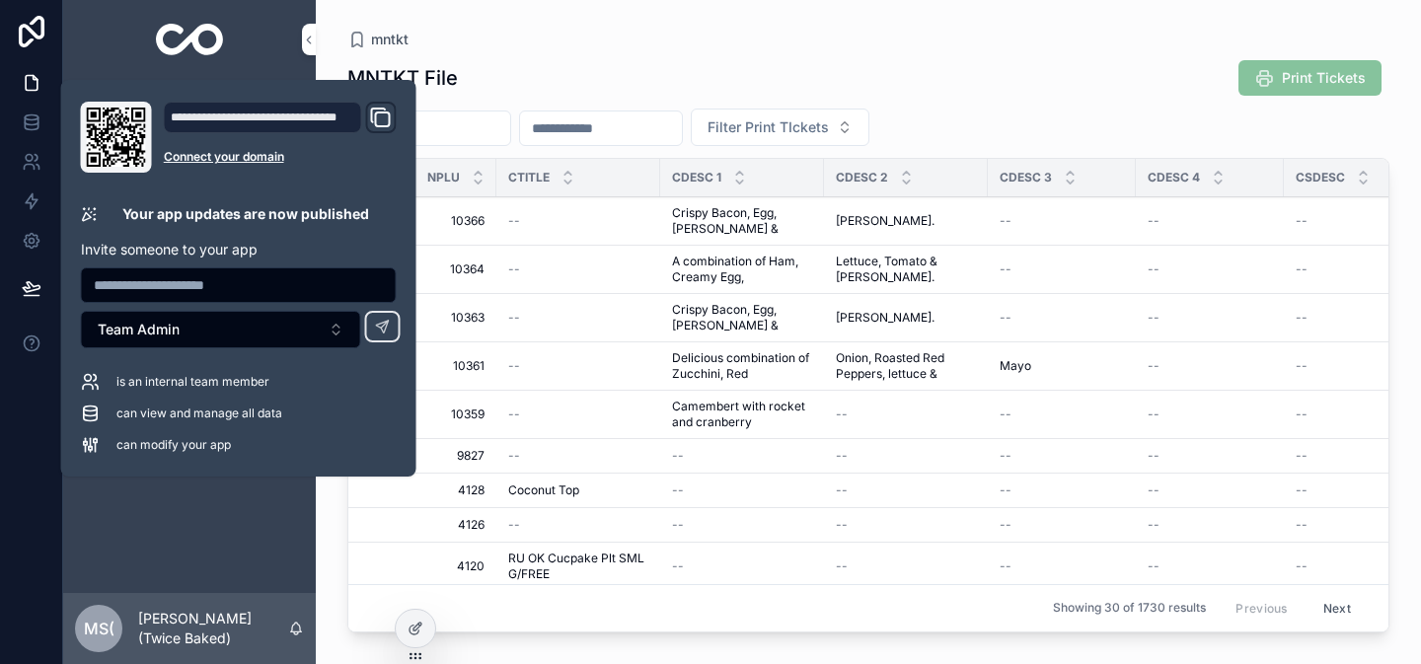
drag, startPoint x: 925, startPoint y: 90, endPoint x: 884, endPoint y: 91, distance: 40.5
click at [925, 89] on div "MNTKT File Print Tickets" at bounding box center [868, 78] width 1042 height 38
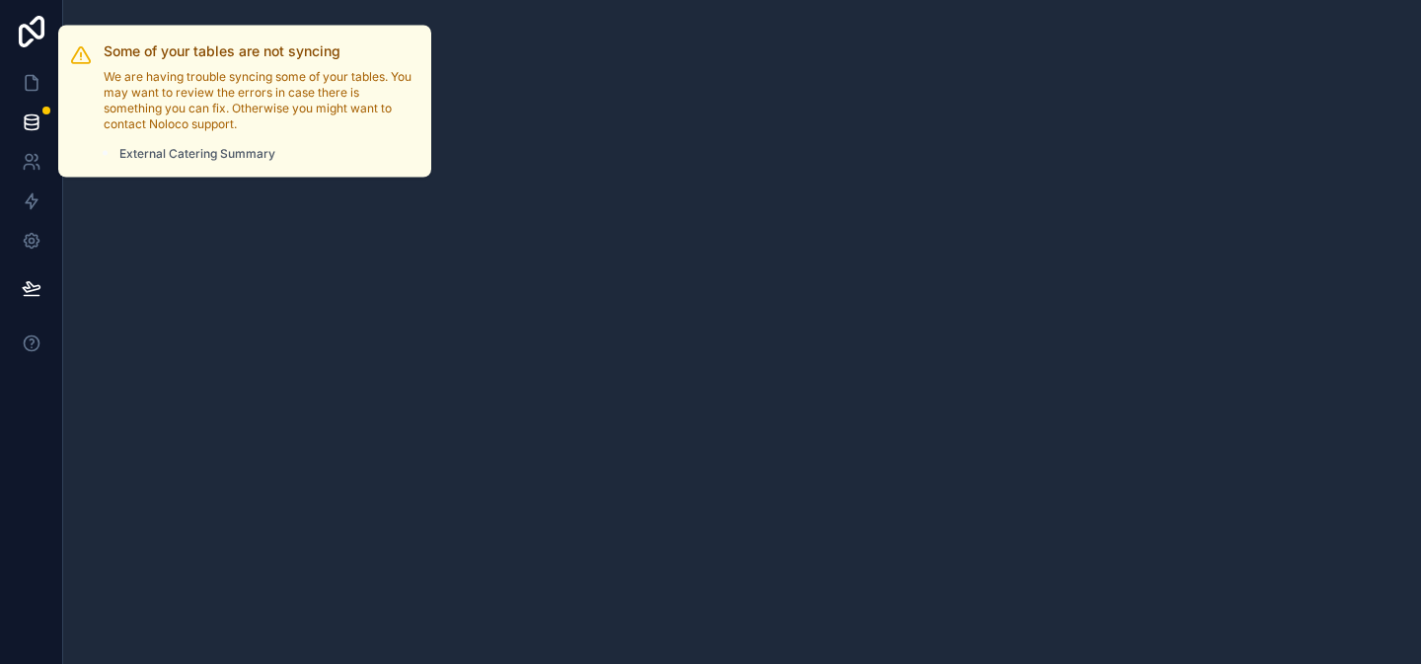
click at [0, 0] on span "Review" at bounding box center [0, 0] width 0 height 0
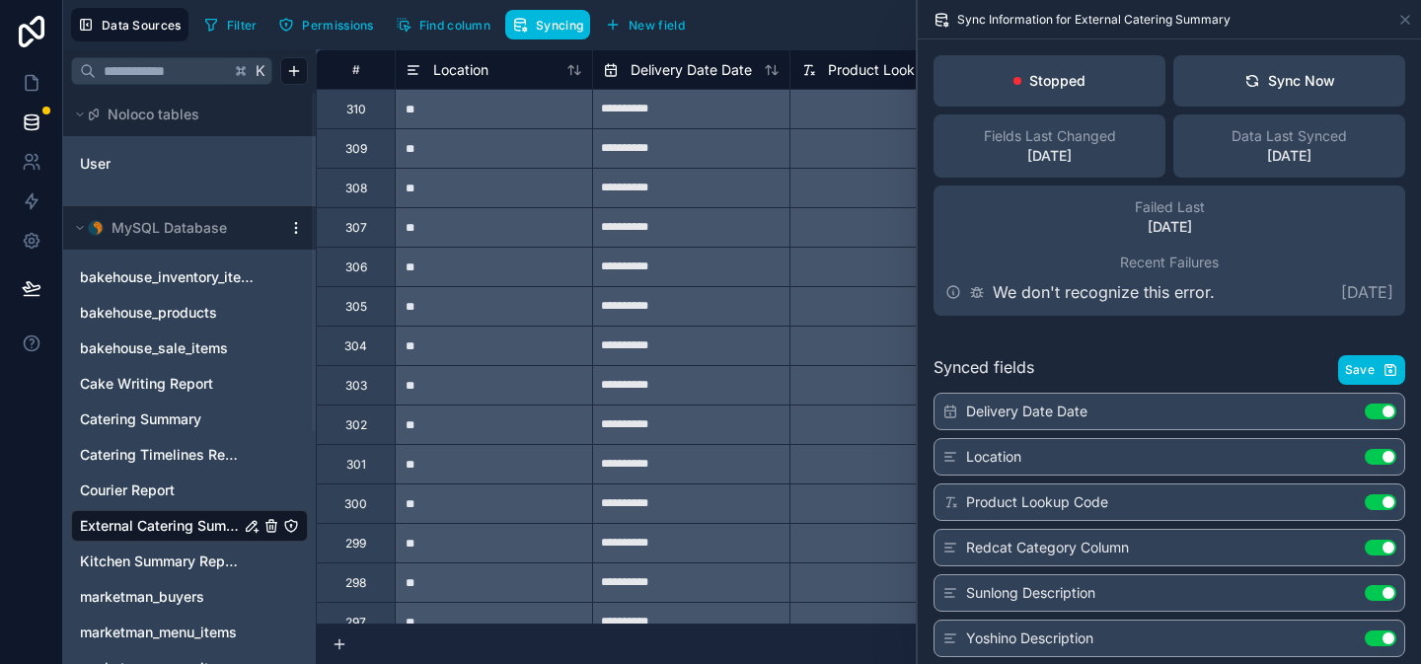
click at [1267, 77] on div "Sync Now" at bounding box center [1290, 81] width 91 height 20
click at [1265, 79] on div "Sync Now" at bounding box center [1290, 81] width 91 height 20
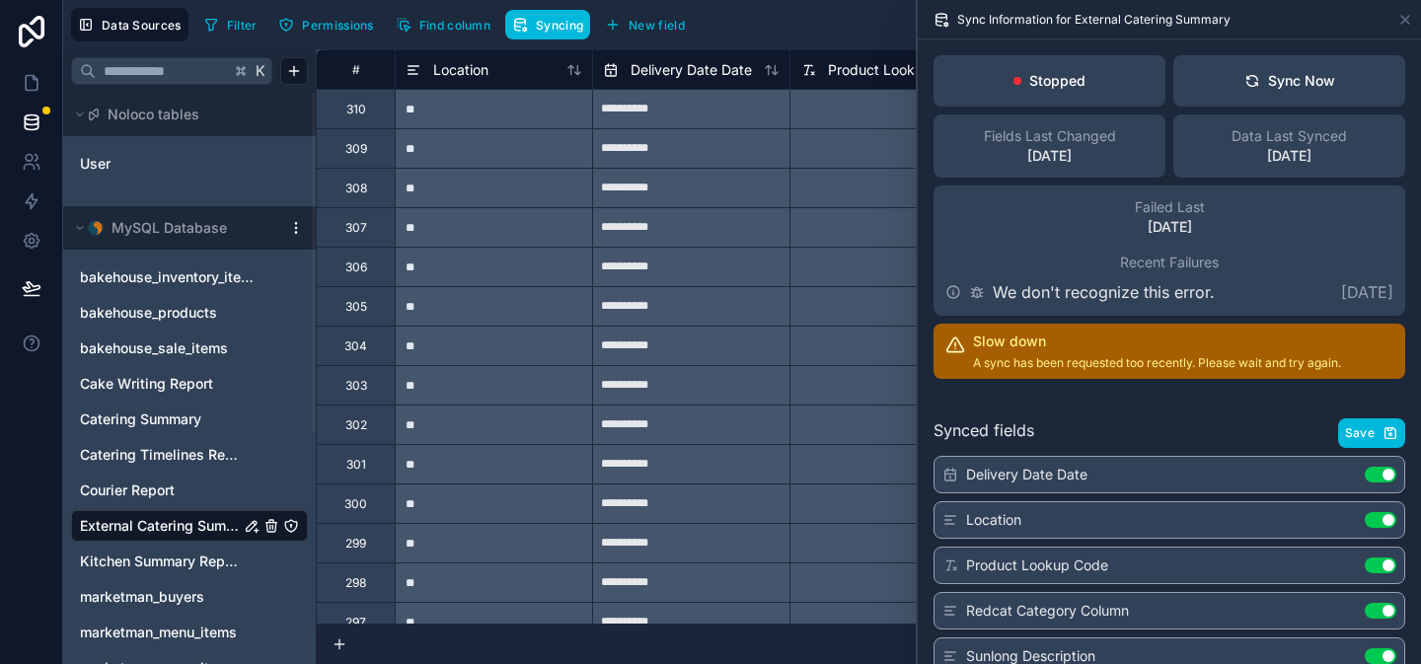
click at [26, 36] on icon at bounding box center [31, 32] width 39 height 32
click at [26, 37] on icon at bounding box center [31, 32] width 39 height 32
